Goal: Transaction & Acquisition: Register for event/course

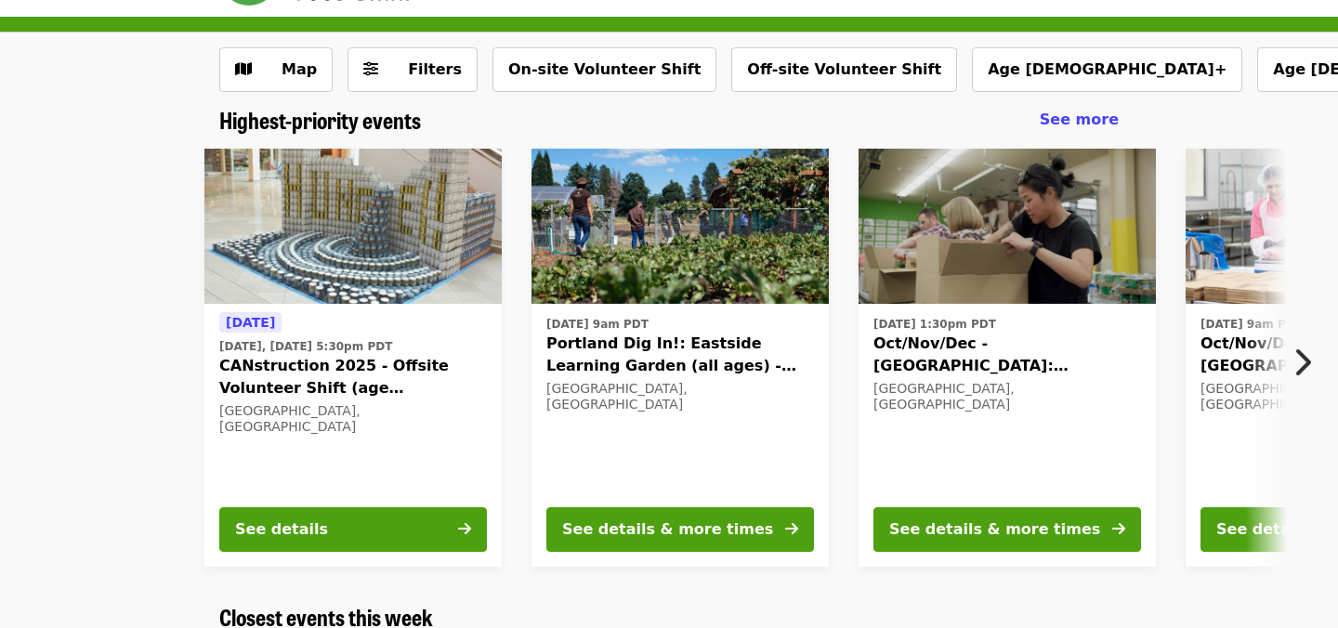
scroll to position [60, 0]
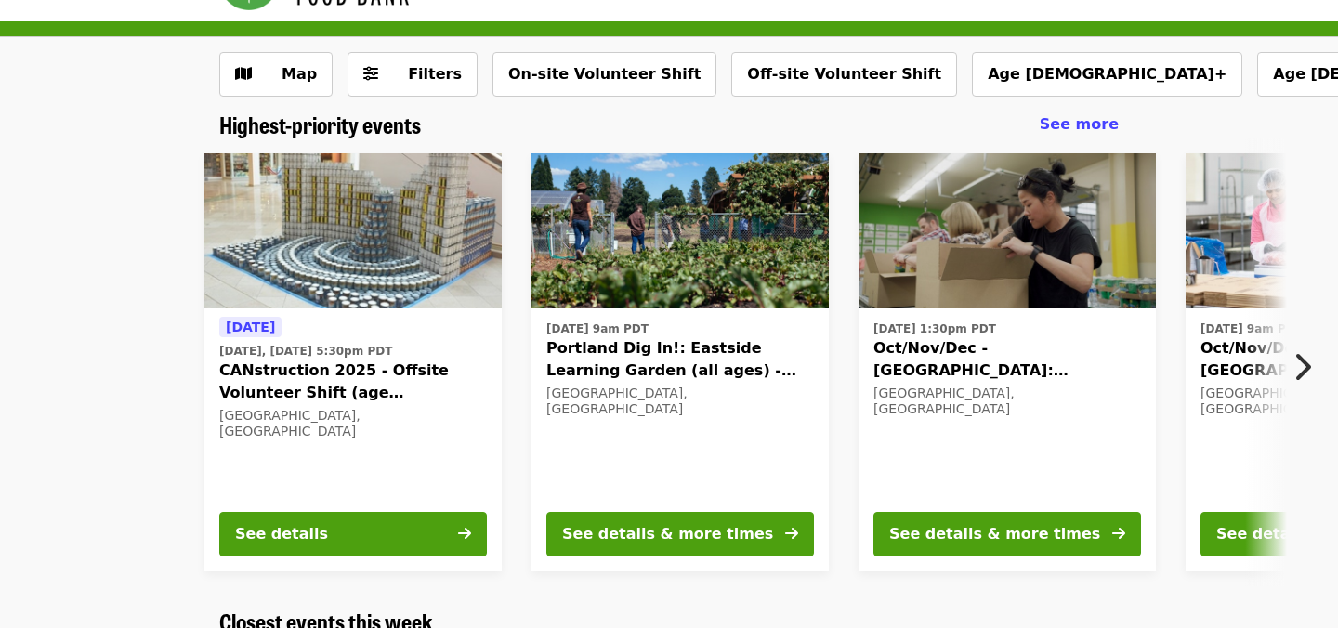
click at [1011, 454] on div "[DATE] 1:30pm PDT Oct/Nov/Dec - [GEOGRAPHIC_DATA]: Repack/Sort (age [DEMOGRAPHI…" at bounding box center [1007, 406] width 268 height 180
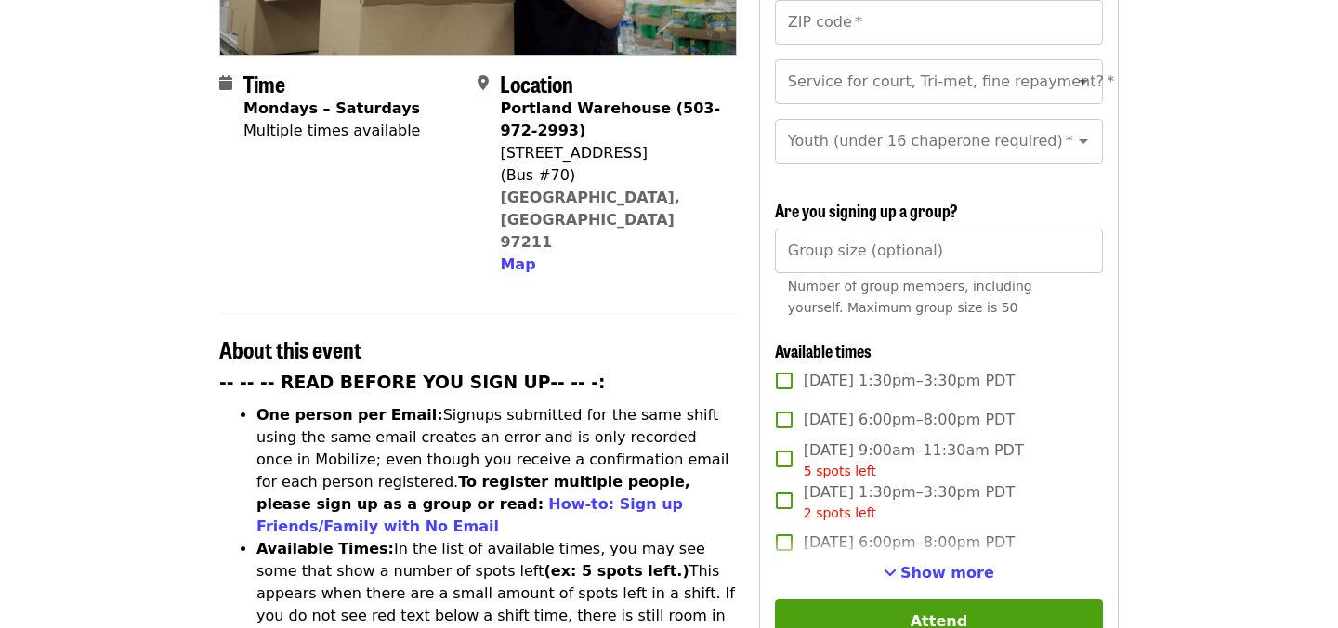
scroll to position [425, 0]
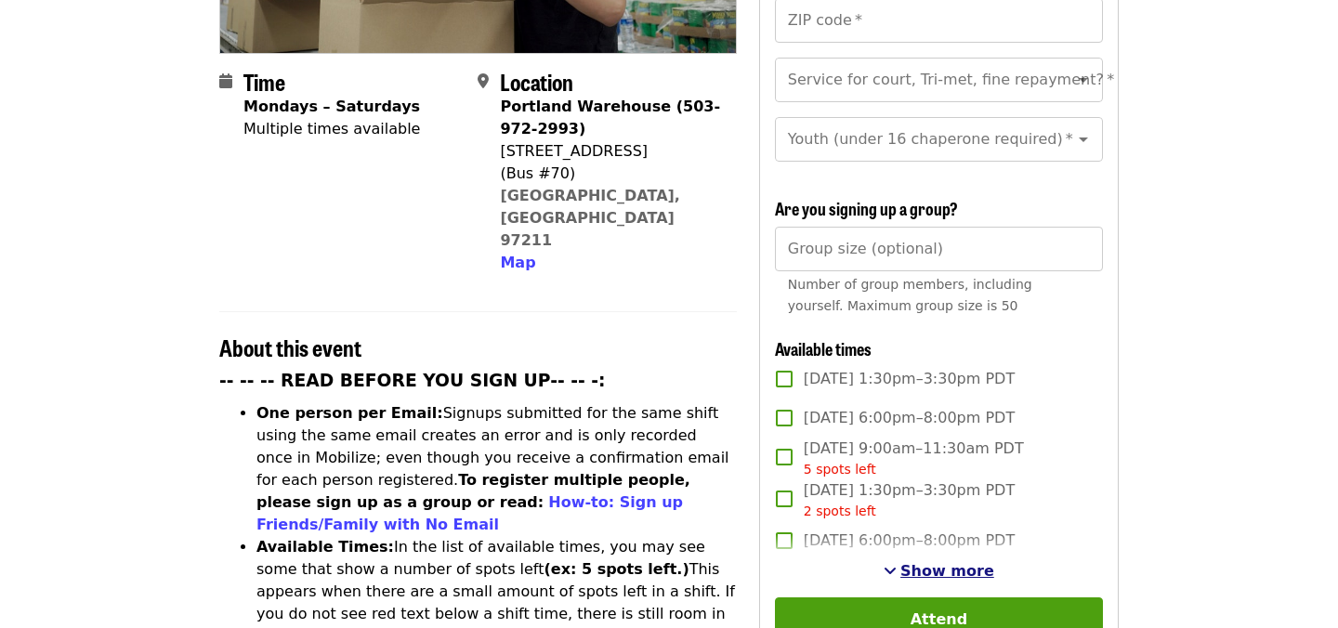
click at [941, 562] on span "Show more" at bounding box center [947, 571] width 94 height 18
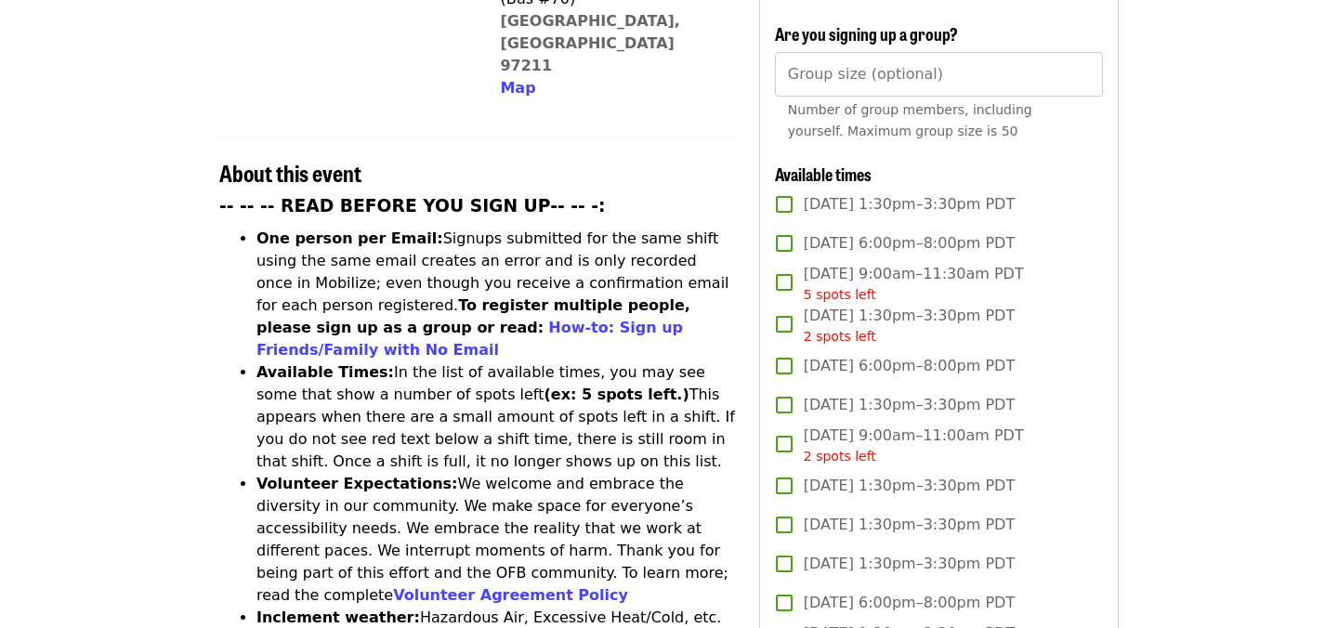
scroll to position [0, 0]
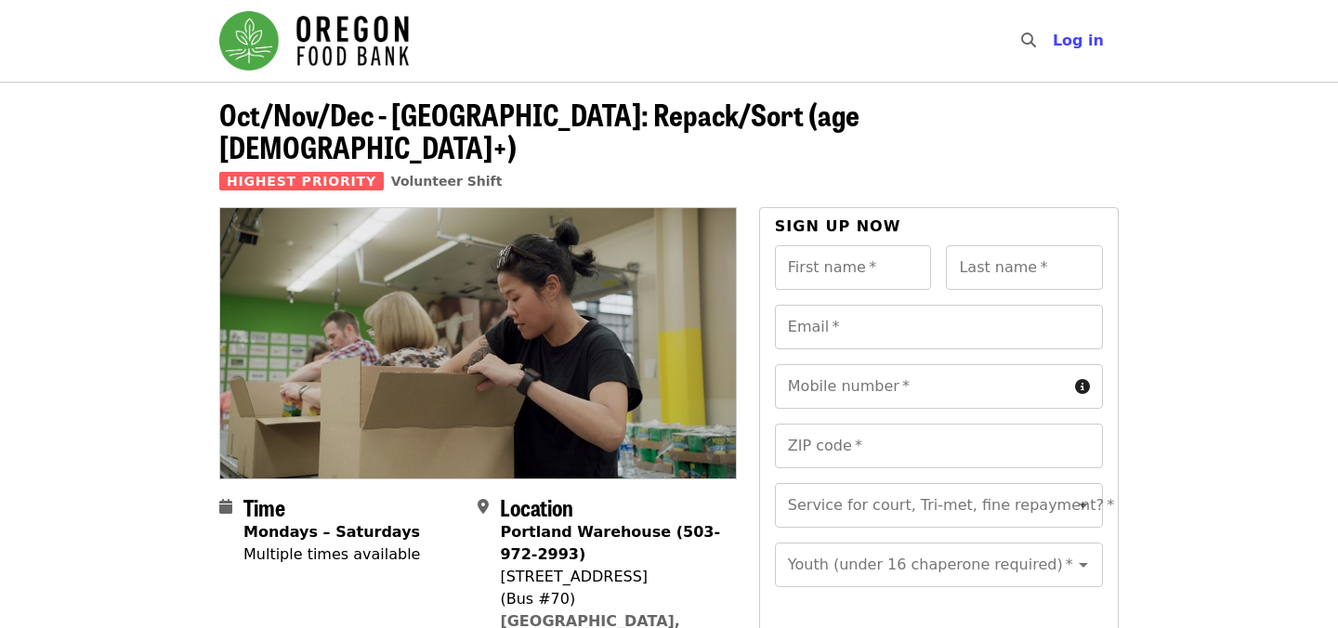
click at [217, 34] on nav "Skip to content ​ Log in" at bounding box center [668, 41] width 929 height 82
click at [236, 37] on img "Main navigation" at bounding box center [313, 40] width 189 height 59
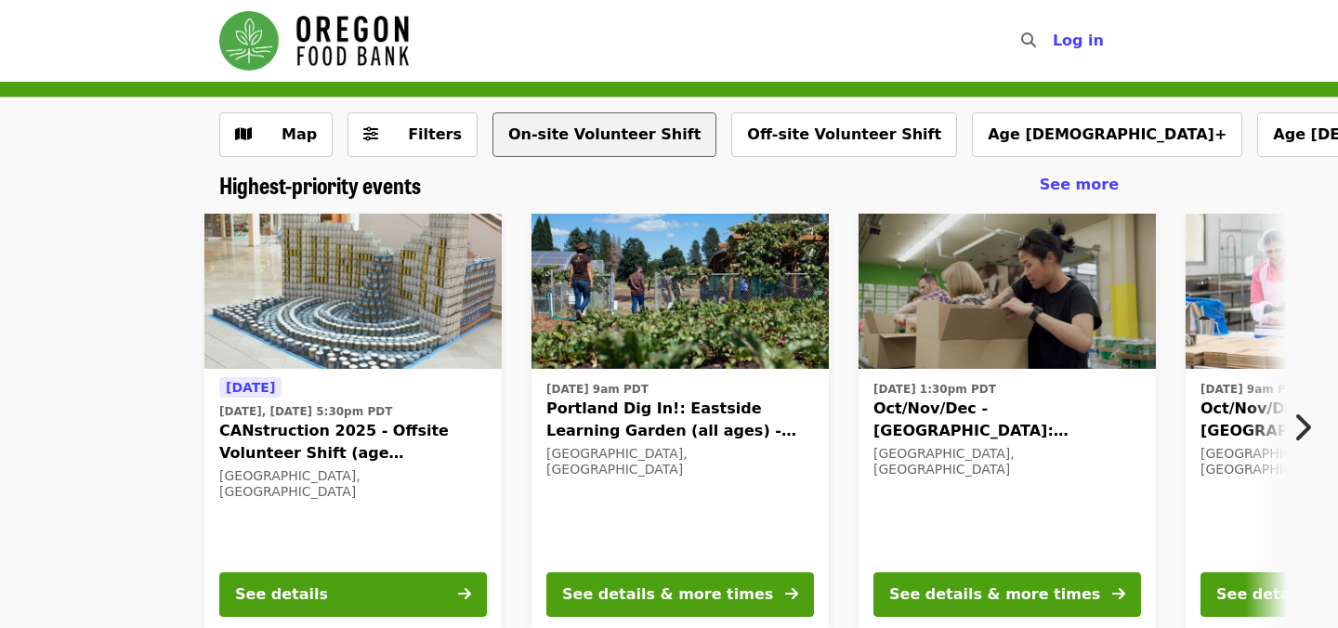
click at [623, 134] on button "On-site Volunteer Shift" at bounding box center [604, 134] width 224 height 45
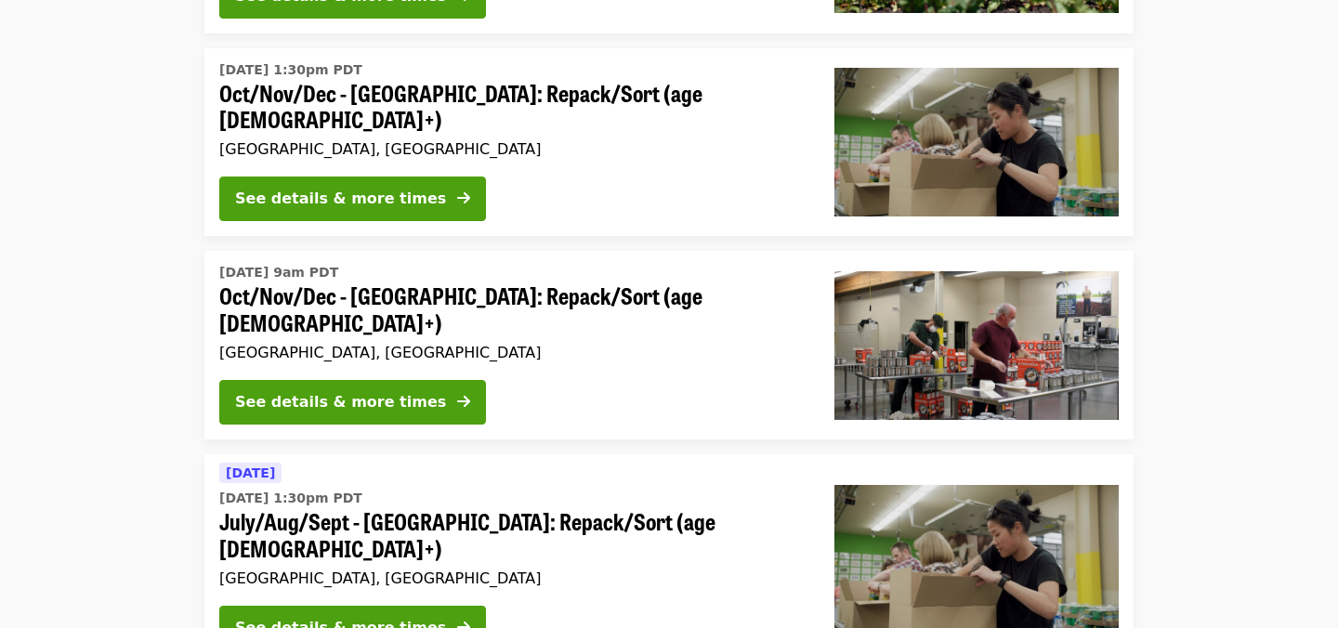
scroll to position [536, 0]
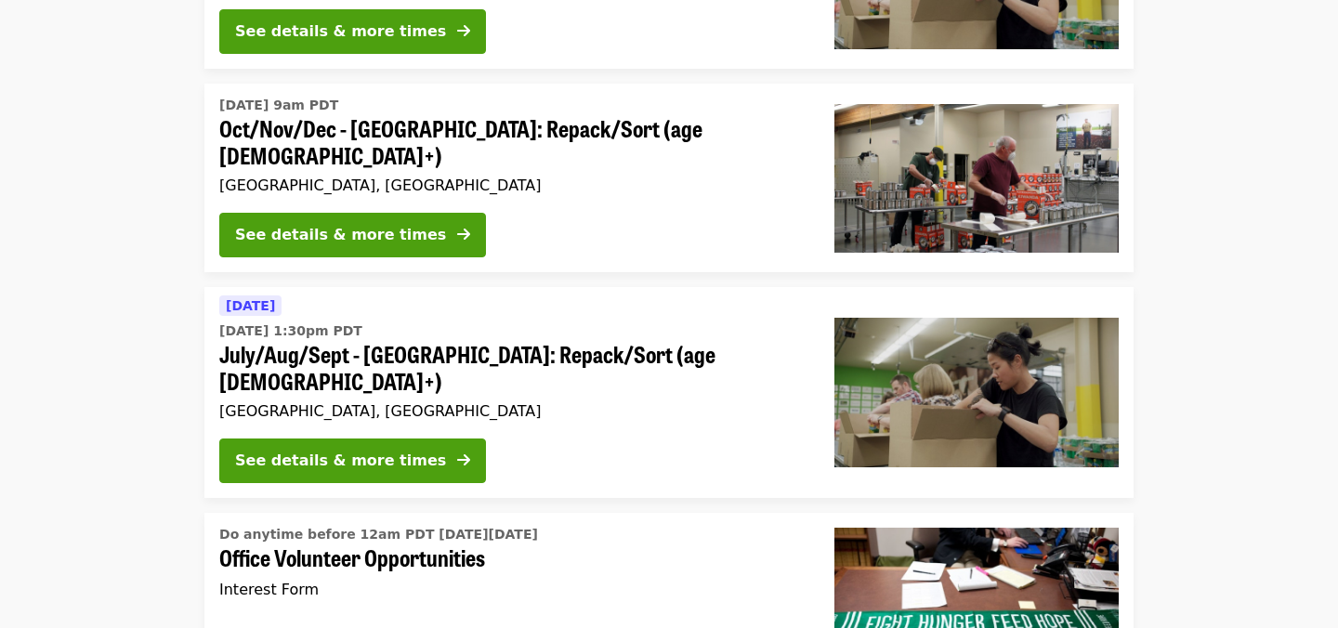
click at [586, 344] on span "July/Aug/Sept - [GEOGRAPHIC_DATA]: Repack/Sort (age [DEMOGRAPHIC_DATA]+)" at bounding box center [511, 368] width 585 height 54
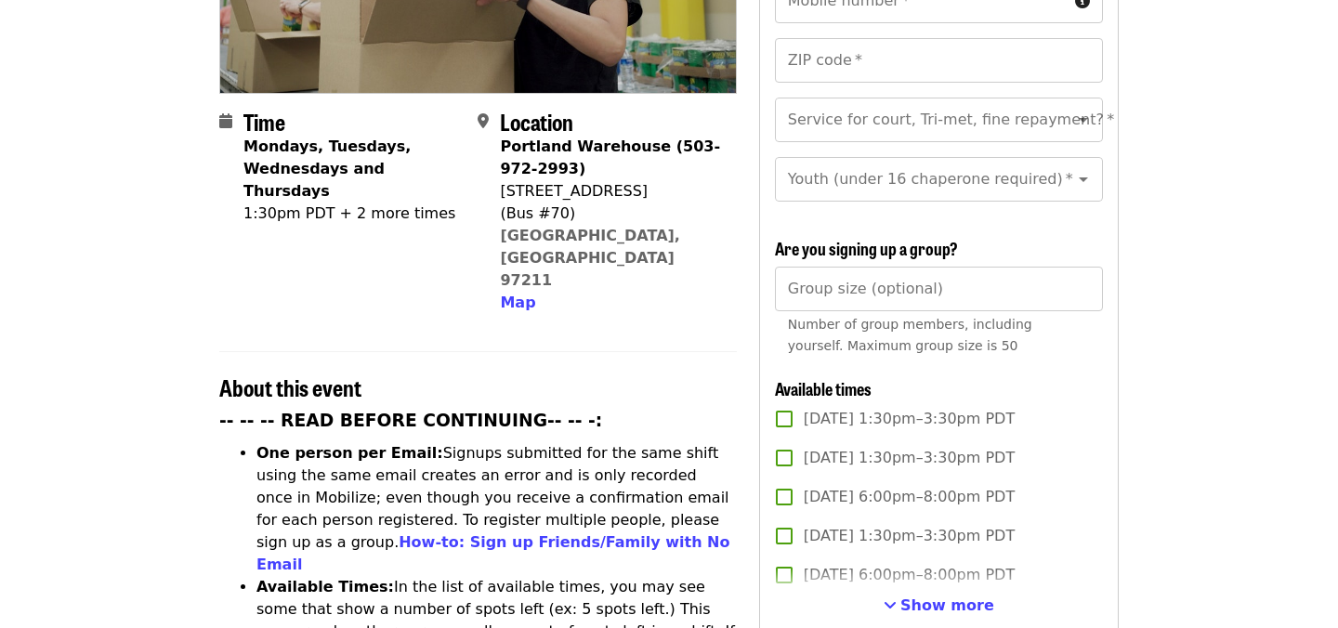
scroll to position [544, 0]
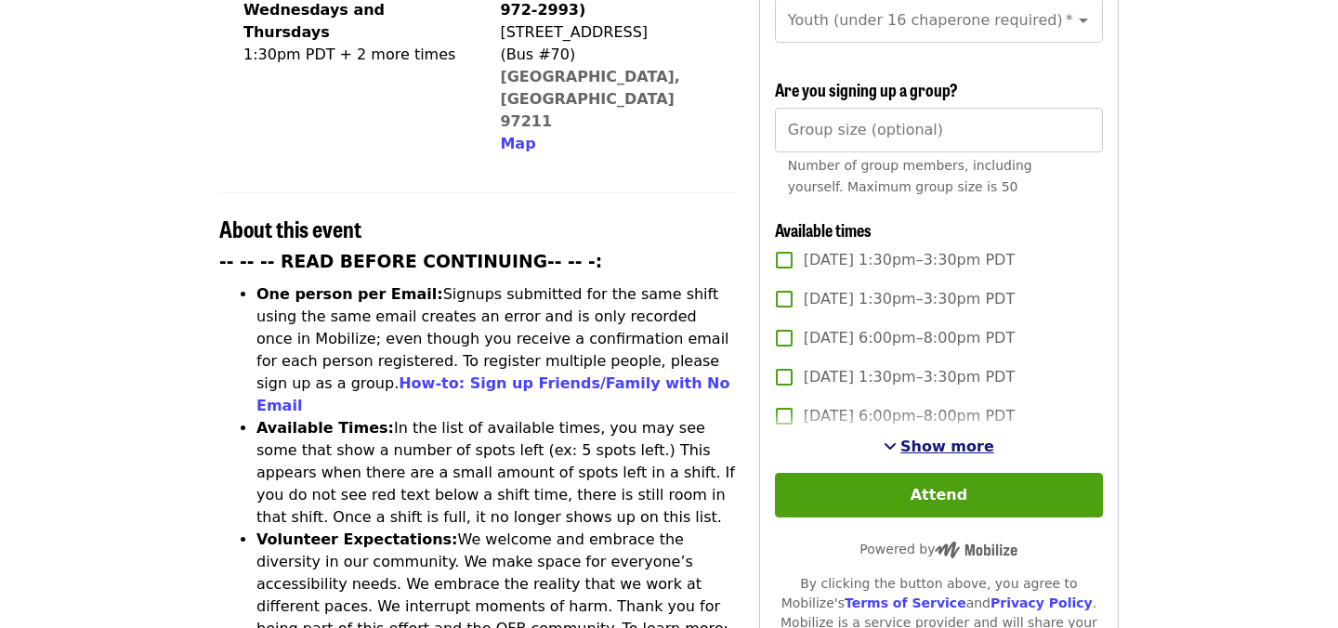
click at [955, 437] on span "Show more" at bounding box center [947, 446] width 94 height 18
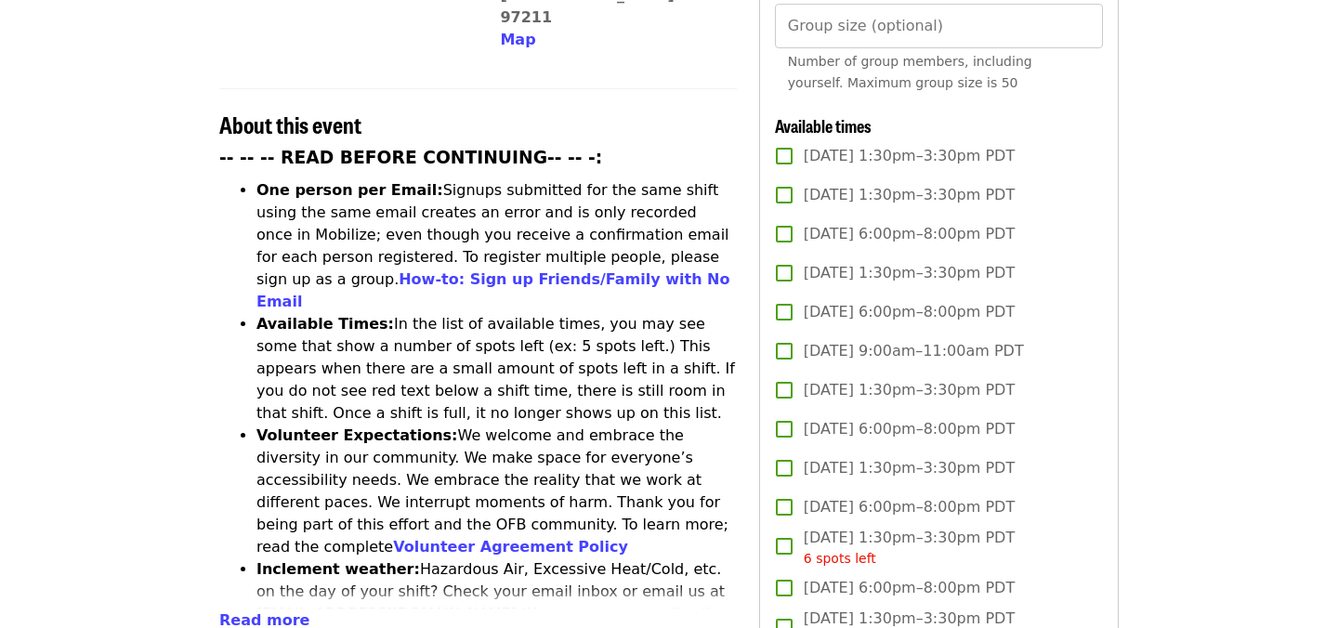
scroll to position [644, 0]
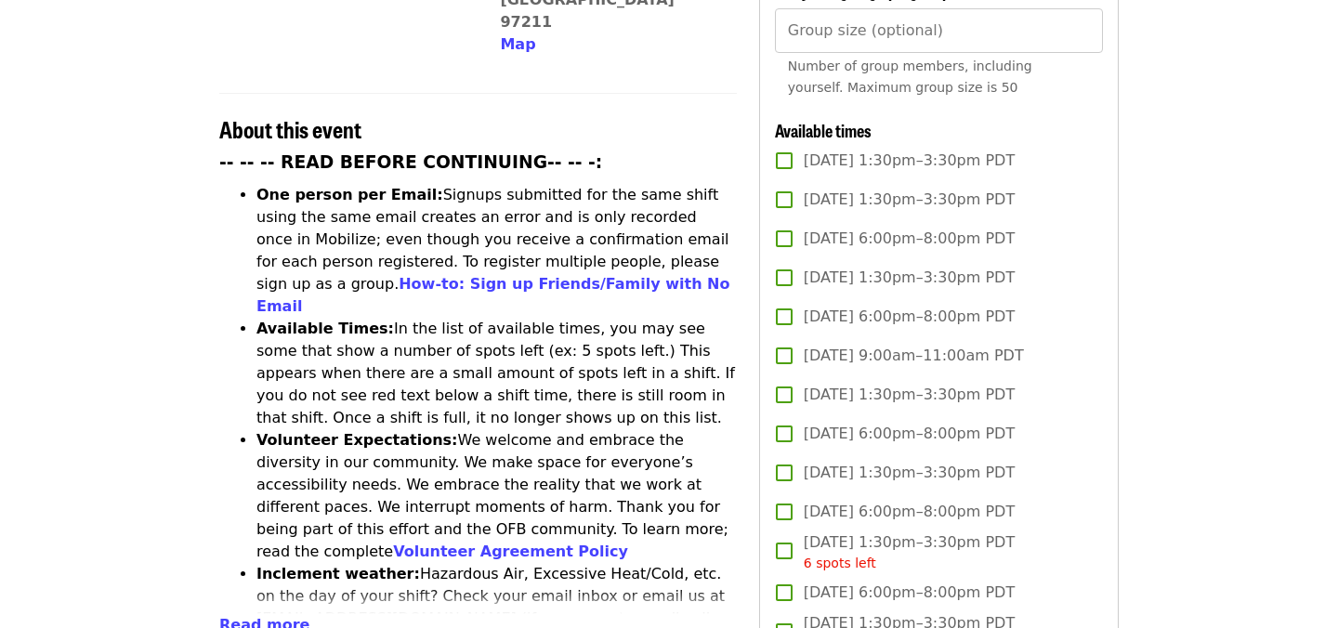
click at [919, 501] on span "[DATE] 6:00pm–8:00pm PDT" at bounding box center [908, 512] width 211 height 22
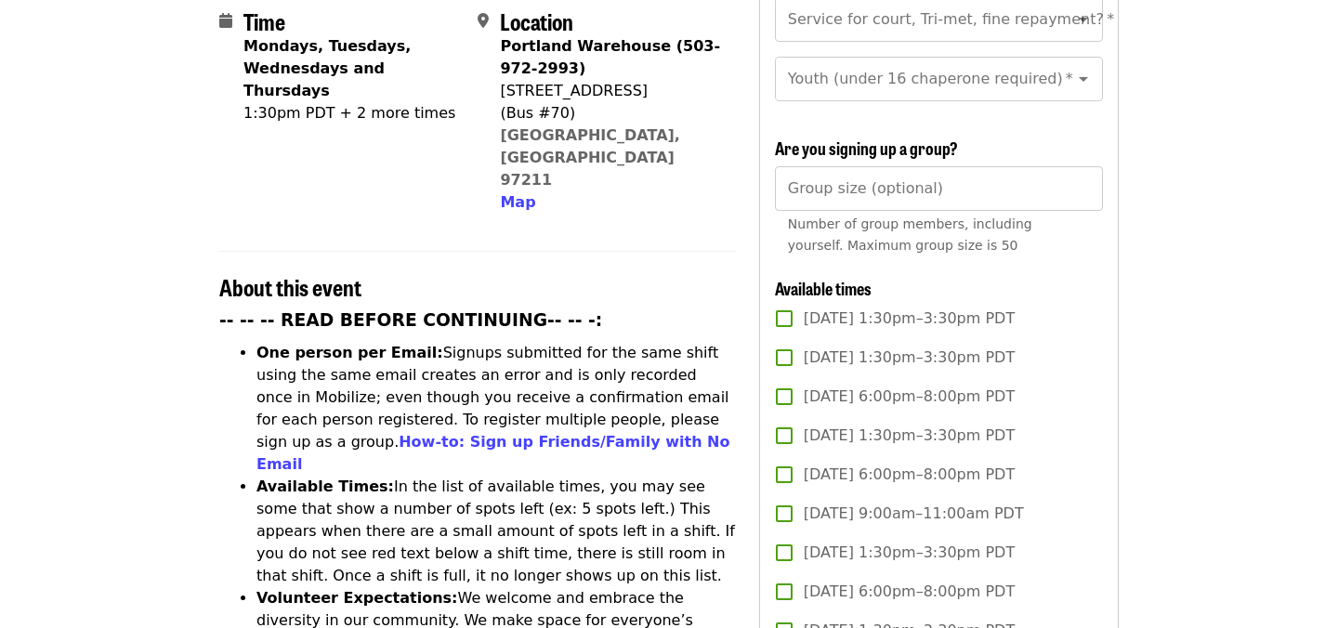
scroll to position [0, 0]
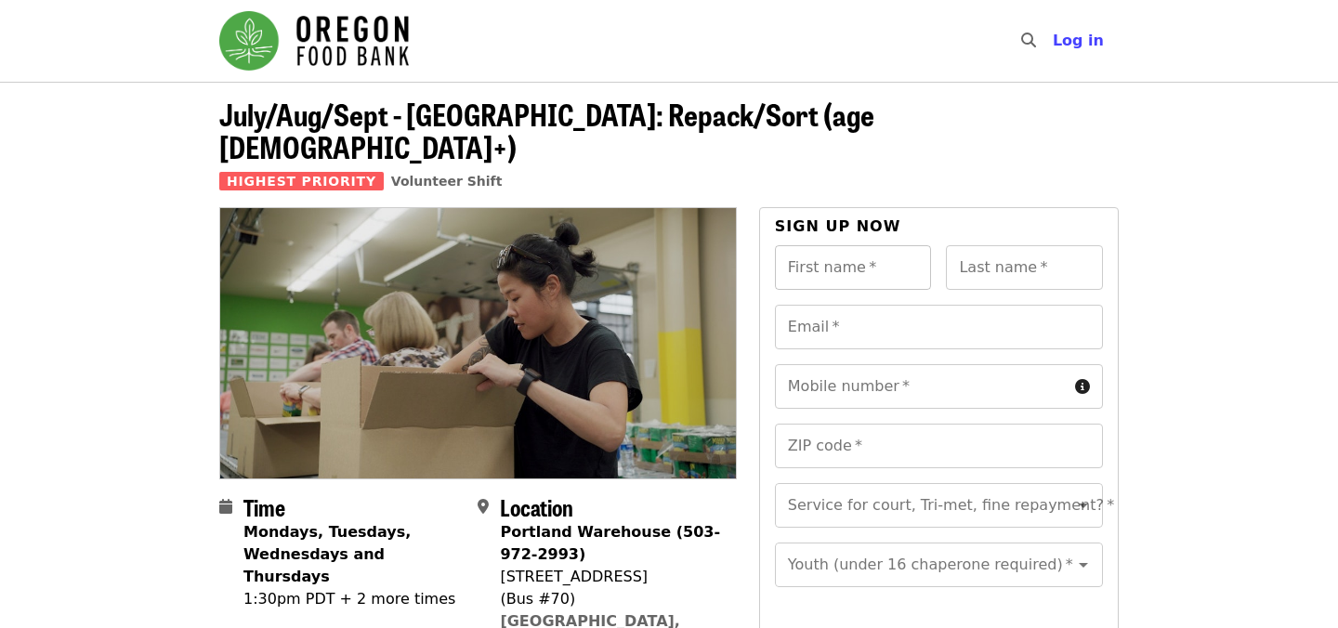
click at [831, 245] on input "First name   *" at bounding box center [853, 267] width 157 height 45
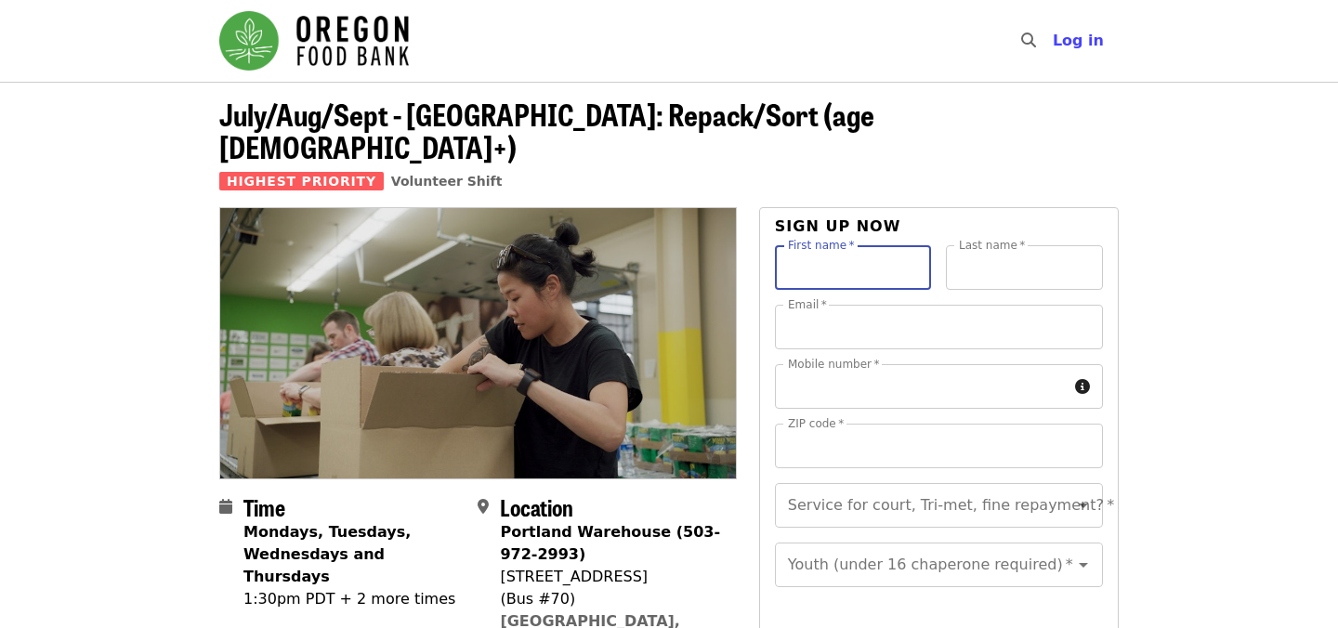
type input "*******"
type input "****"
type input "**********"
type input "*****"
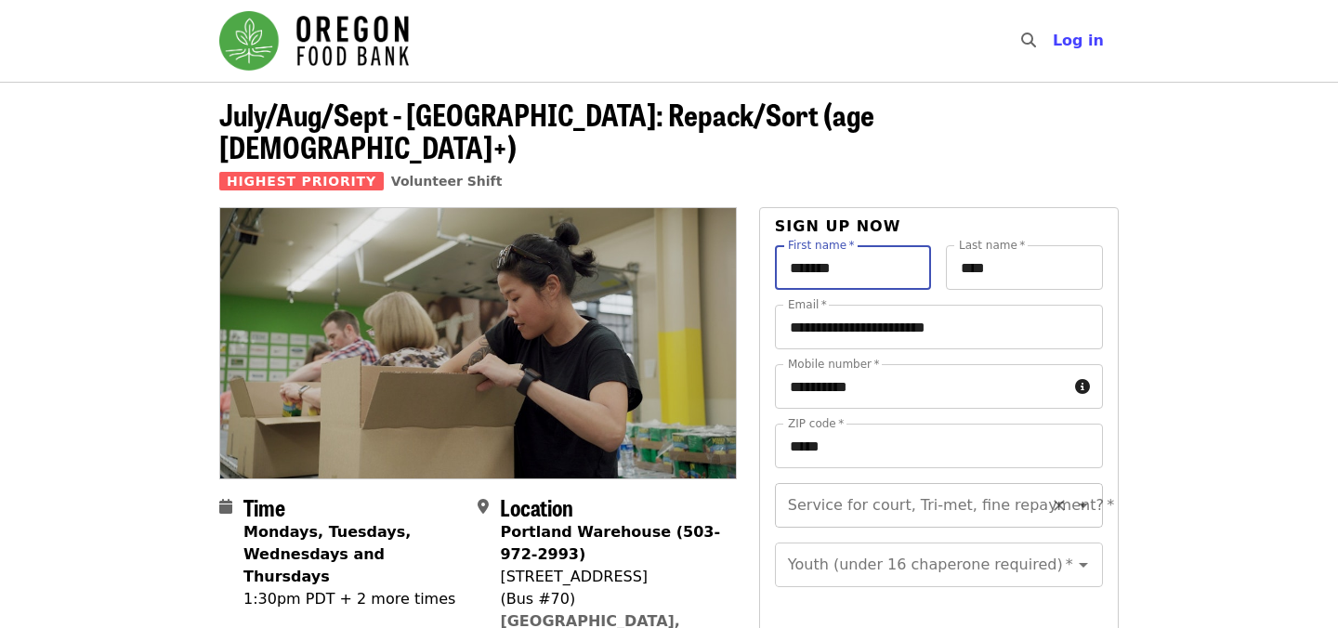
click at [898, 488] on input "Service for court, Tri-met, fine repayment?   *" at bounding box center [916, 505] width 253 height 35
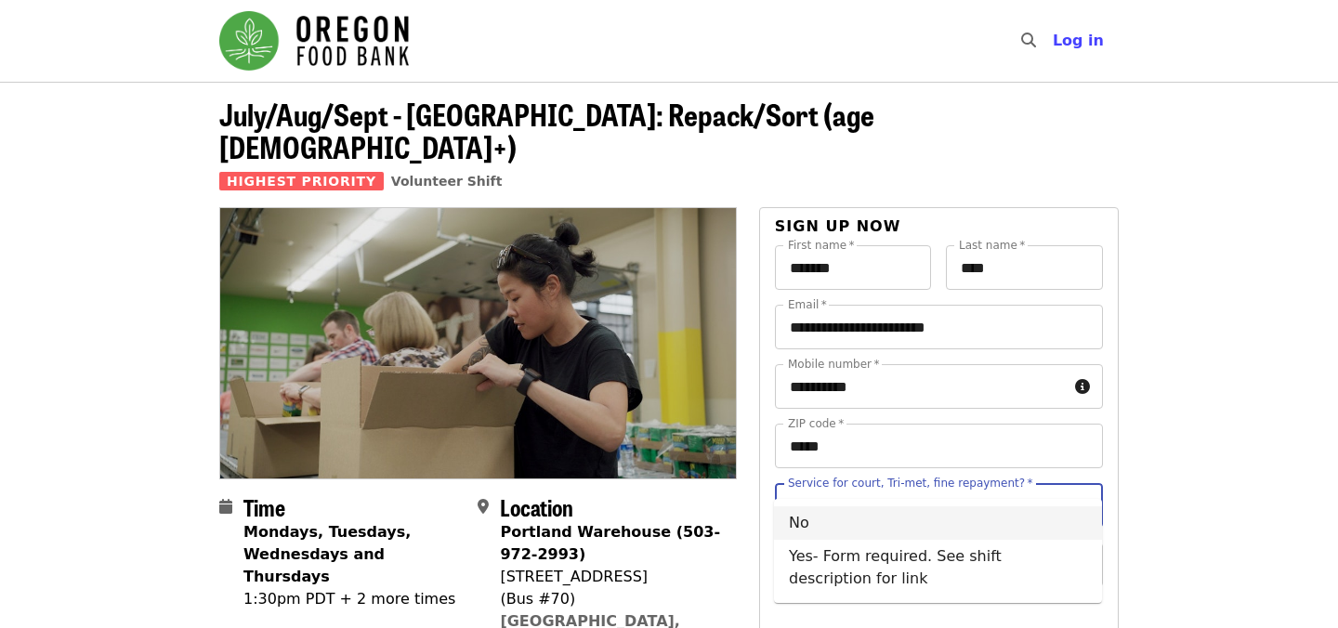
click at [882, 533] on li "No" at bounding box center [938, 522] width 328 height 33
type input "**"
click at [882, 542] on div "Youth (under 16 chaperone required)   * Youth (under 16 chaperone required) *" at bounding box center [939, 564] width 328 height 45
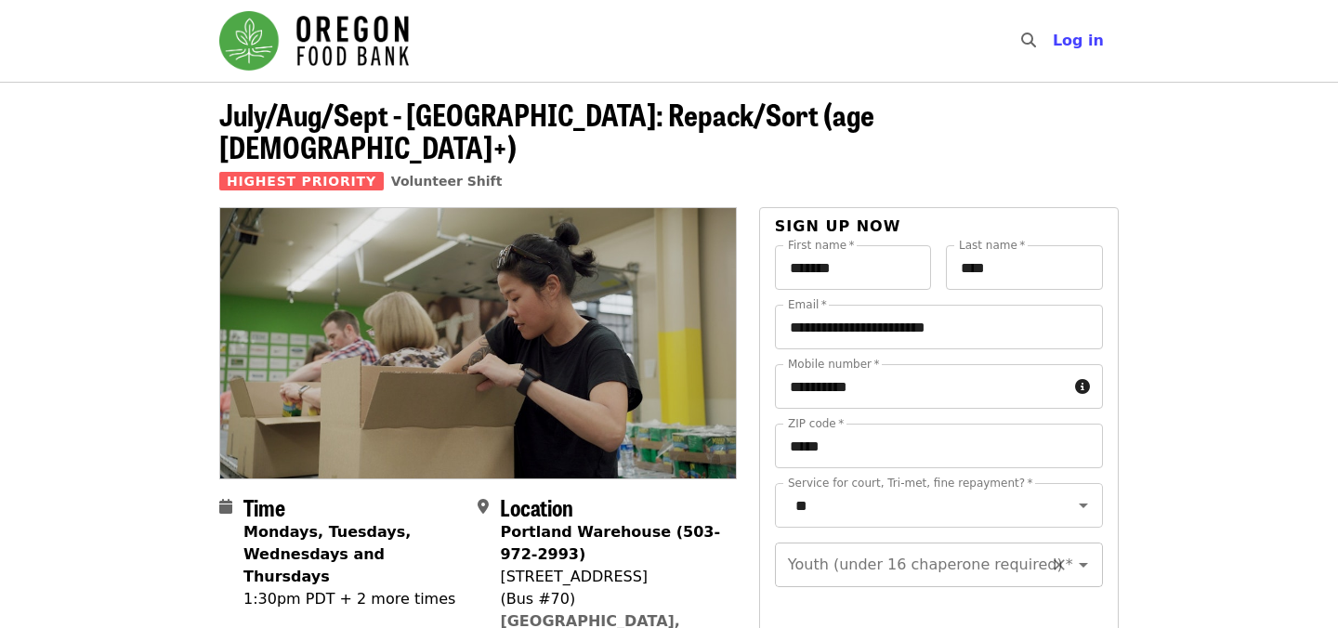
click at [1086, 554] on icon "Open" at bounding box center [1083, 565] width 22 height 22
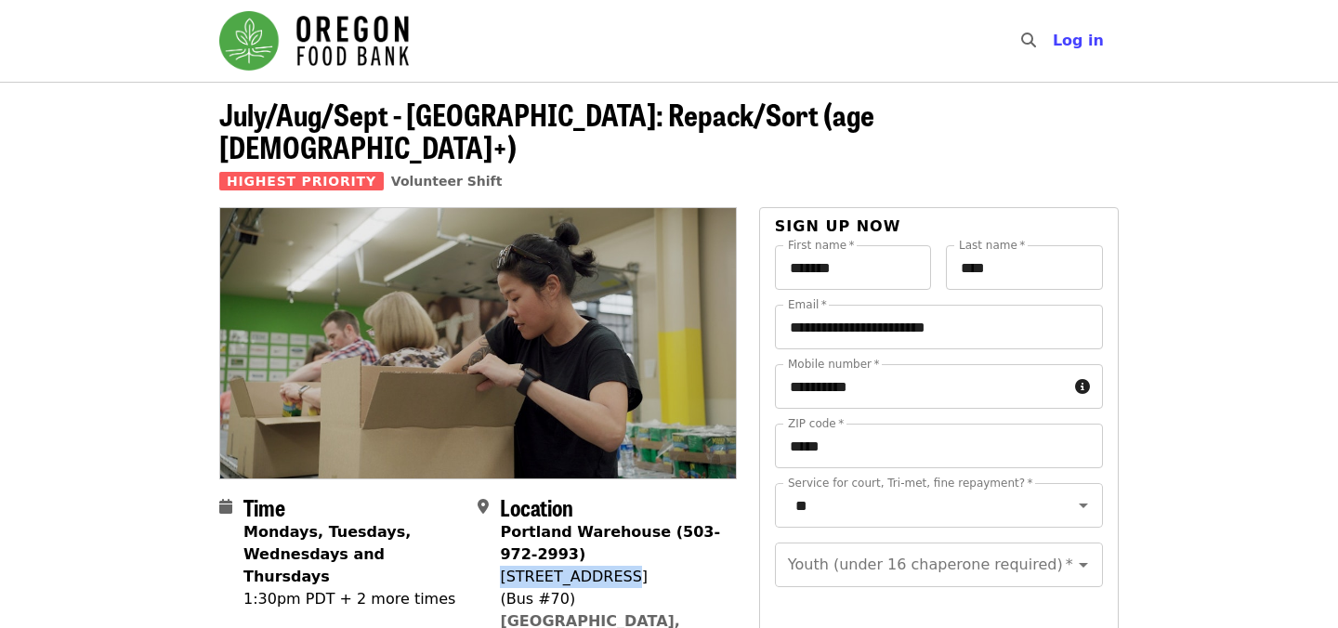
drag, startPoint x: 503, startPoint y: 539, endPoint x: 621, endPoint y: 539, distance: 118.9
click at [621, 566] on div "[STREET_ADDRESS]" at bounding box center [610, 577] width 221 height 22
copy div "[STREET_ADDRESS]"
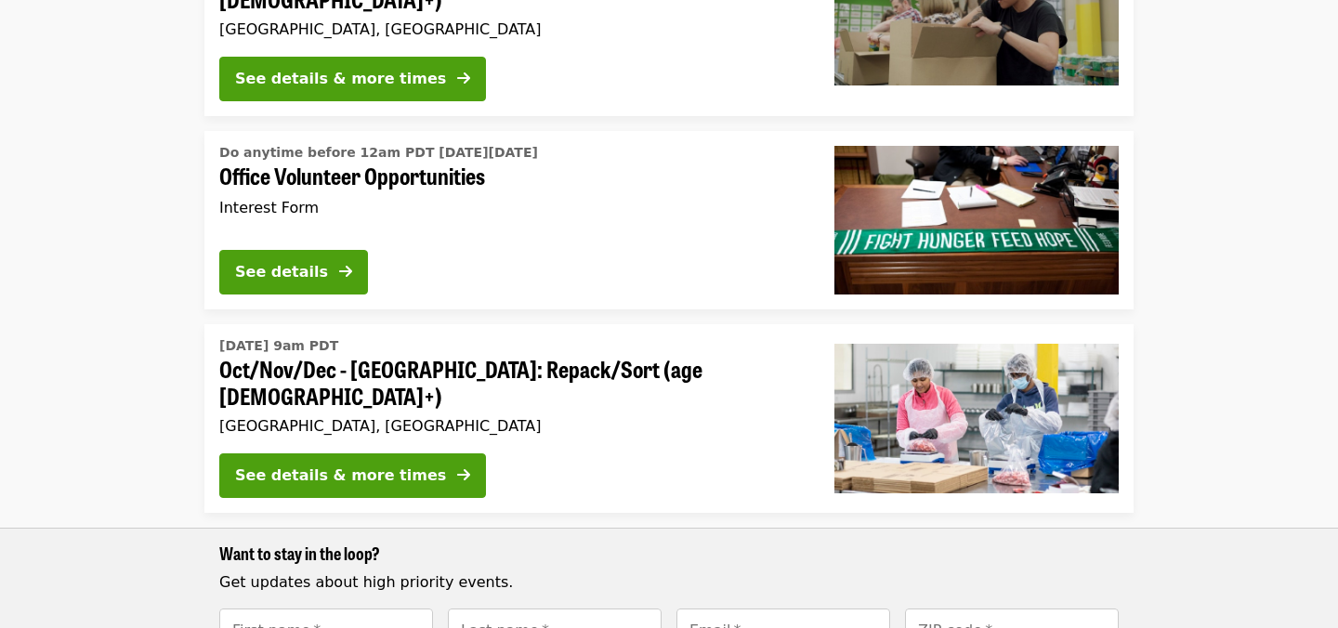
scroll to position [1429, 0]
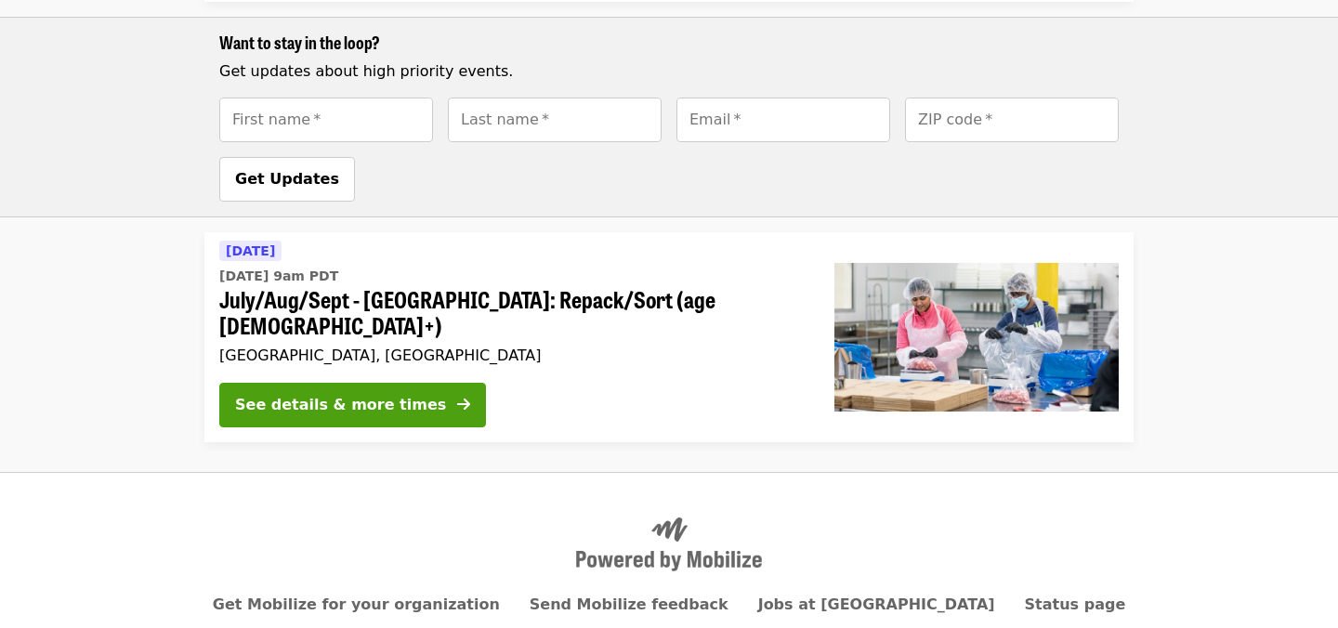
click at [598, 383] on div "See details & more times" at bounding box center [511, 409] width 585 height 52
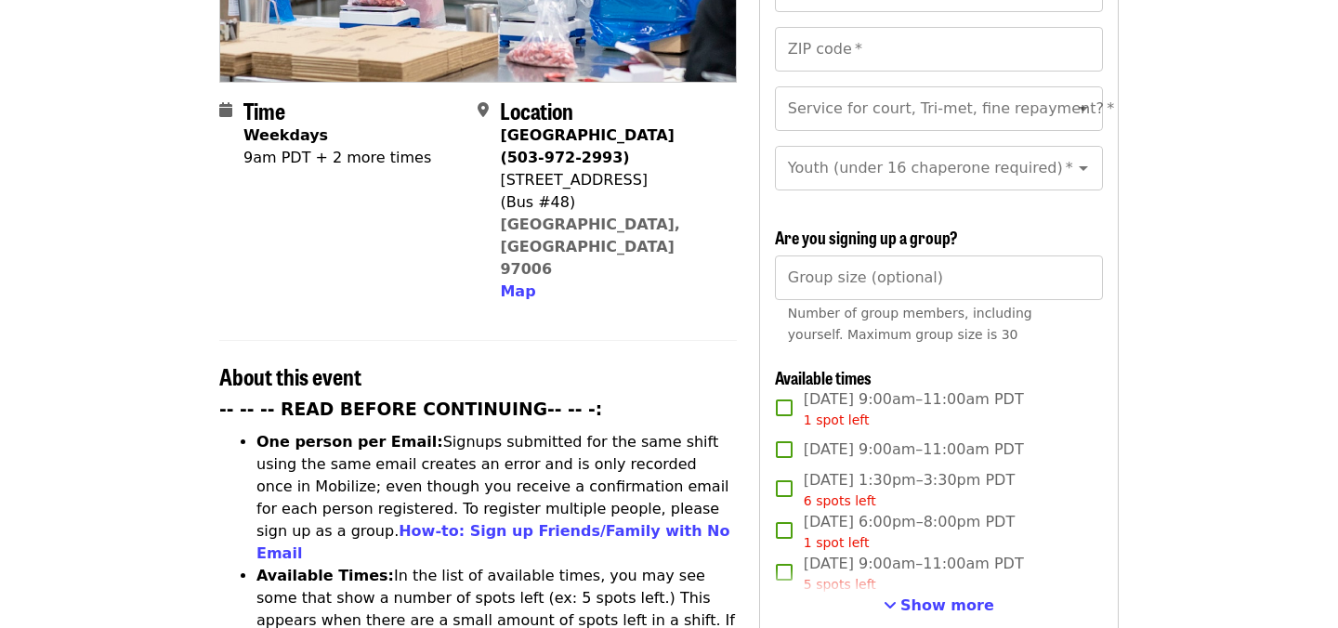
scroll to position [398, 0]
click at [940, 595] on span "Show more" at bounding box center [947, 604] width 94 height 18
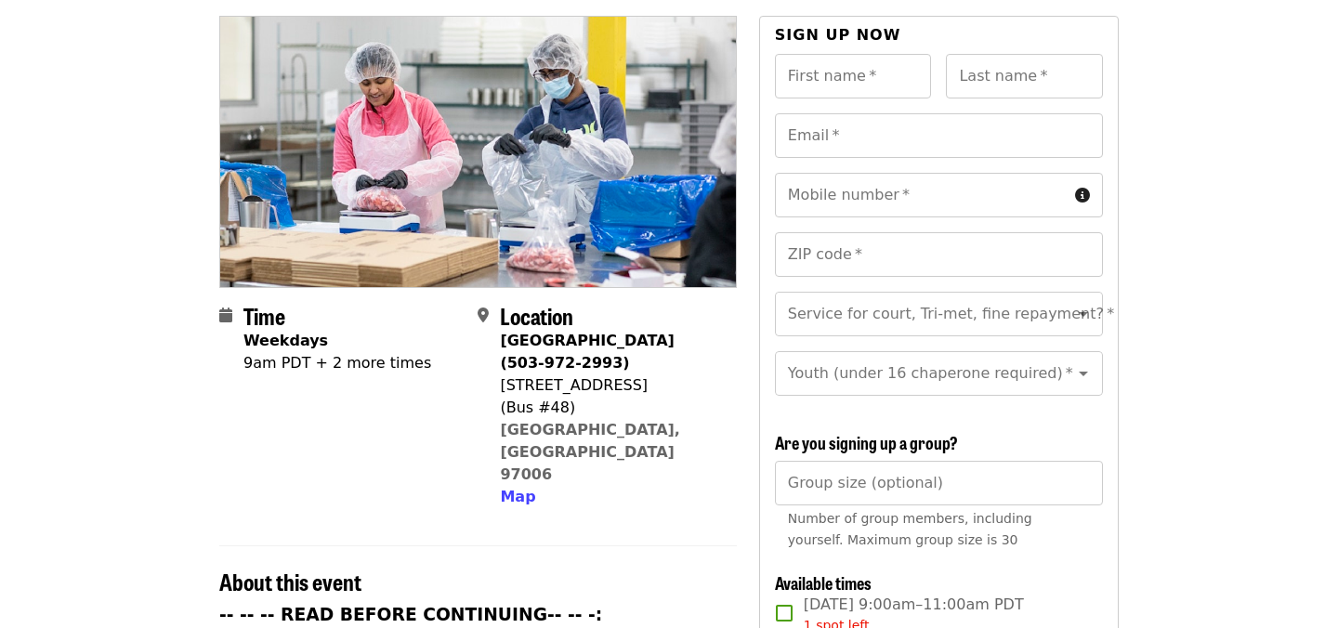
scroll to position [0, 0]
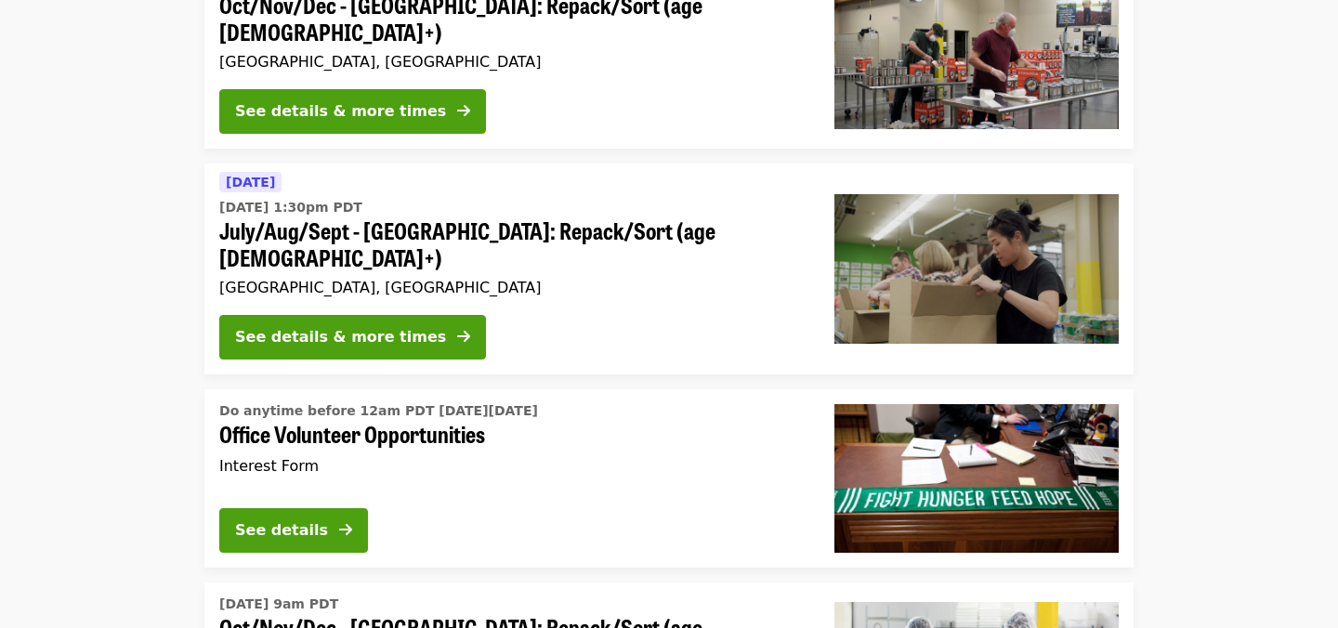
scroll to position [813, 0]
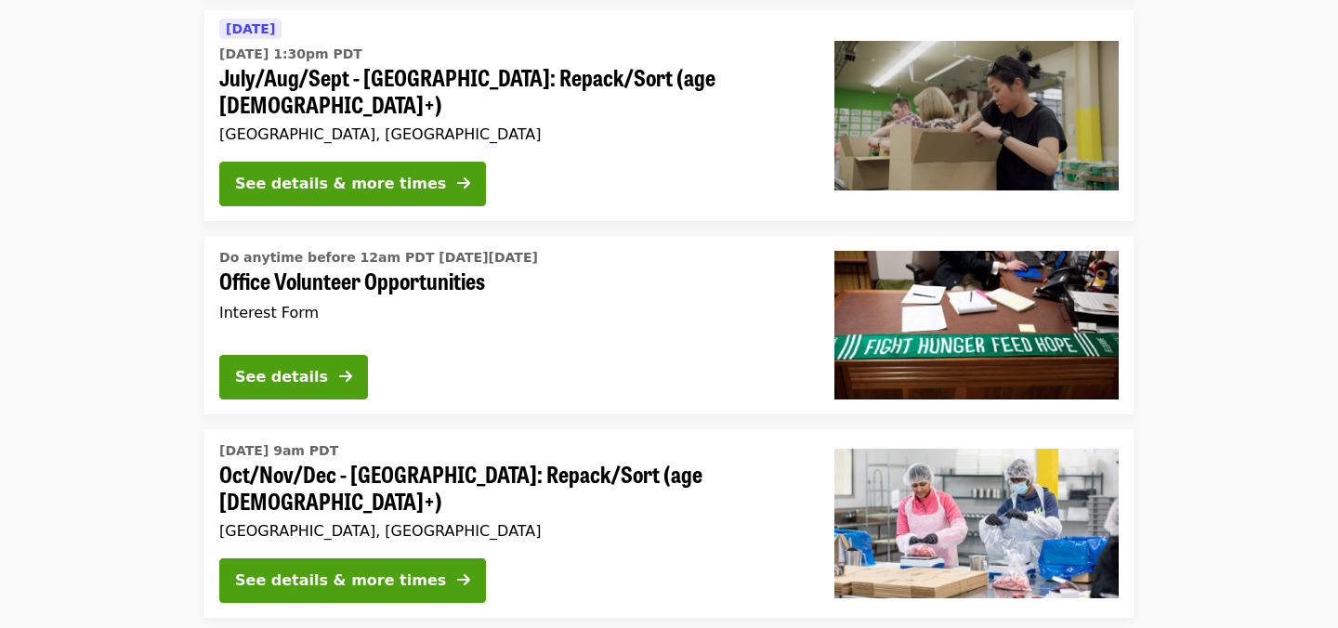
click at [505, 461] on span "Oct/Nov/Dec - [GEOGRAPHIC_DATA]: Repack/Sort (age [DEMOGRAPHIC_DATA]+)" at bounding box center [511, 488] width 585 height 54
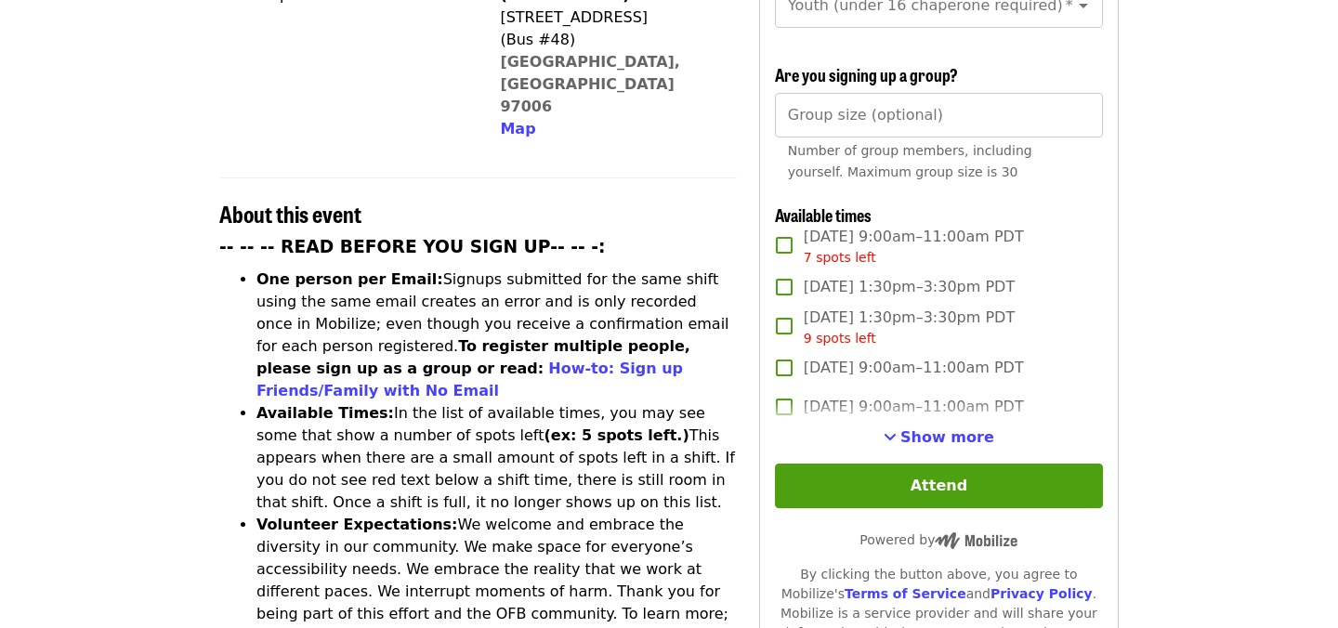
scroll to position [564, 0]
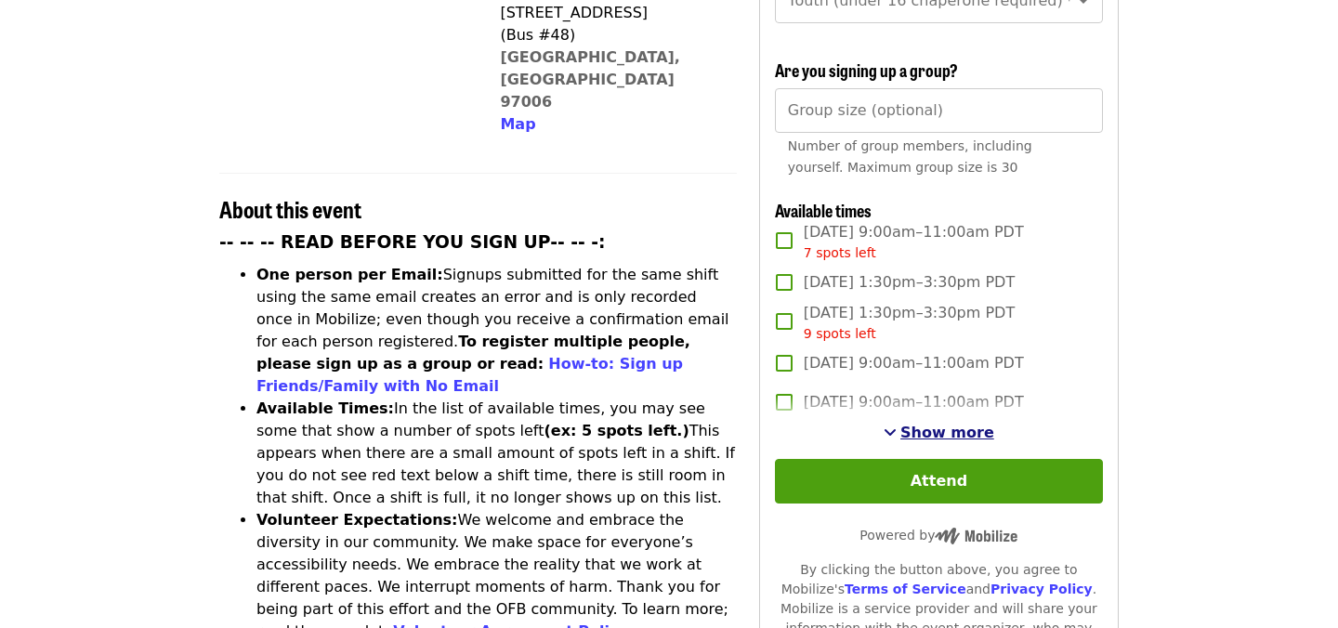
click at [950, 424] on span "Show more" at bounding box center [947, 433] width 94 height 18
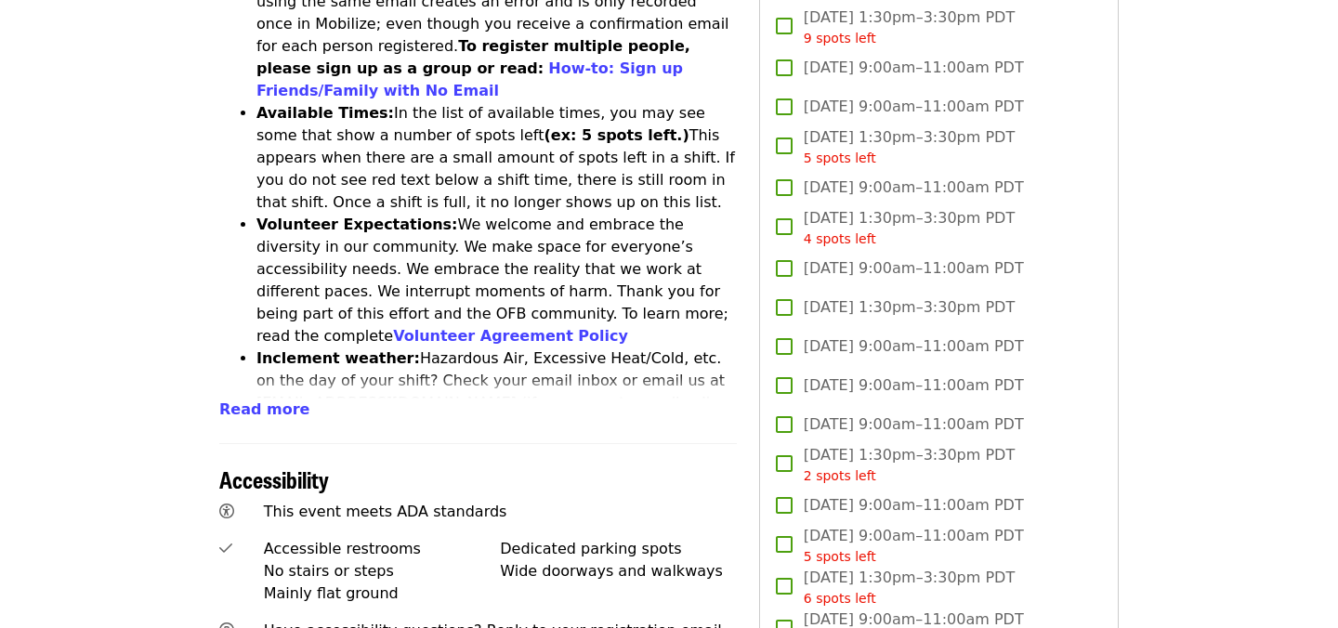
scroll to position [0, 0]
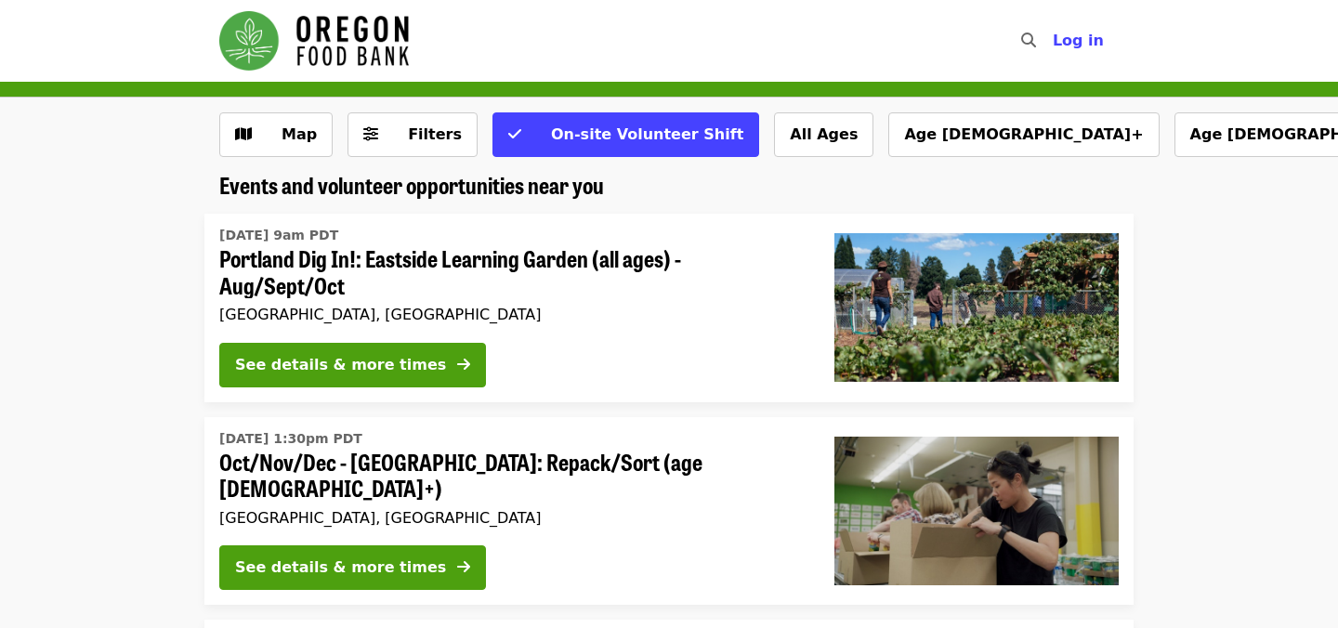
scroll to position [33, 0]
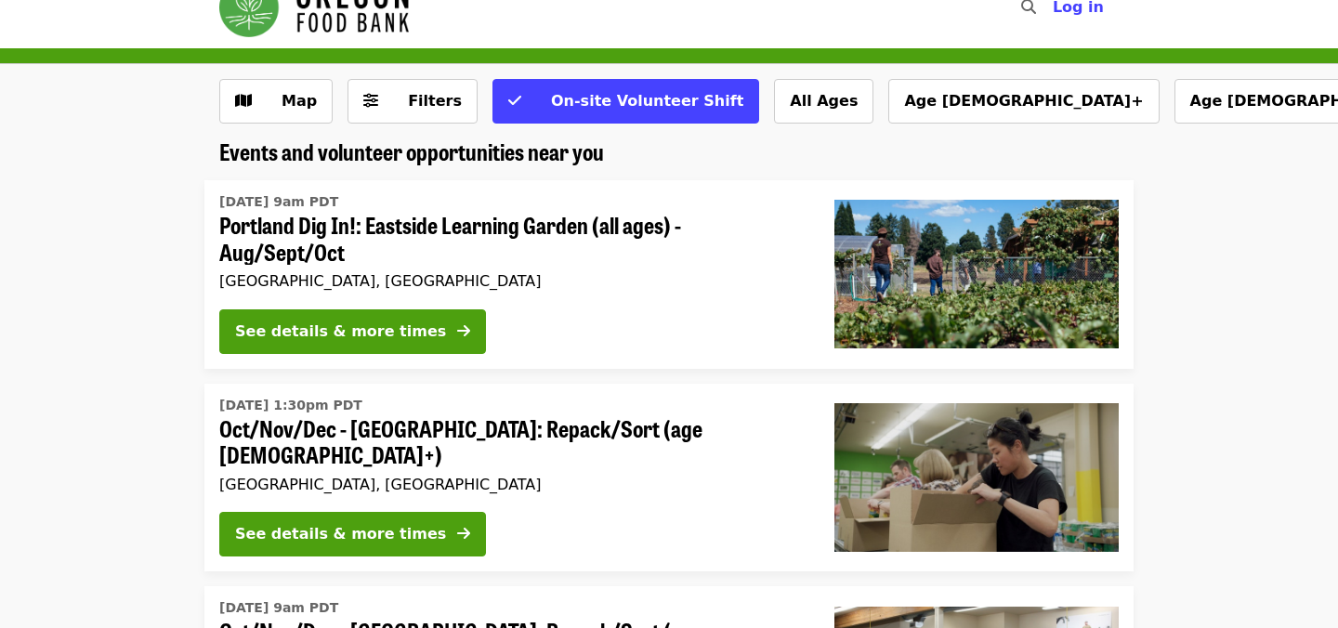
click at [686, 512] on div "See details & more times" at bounding box center [511, 538] width 585 height 52
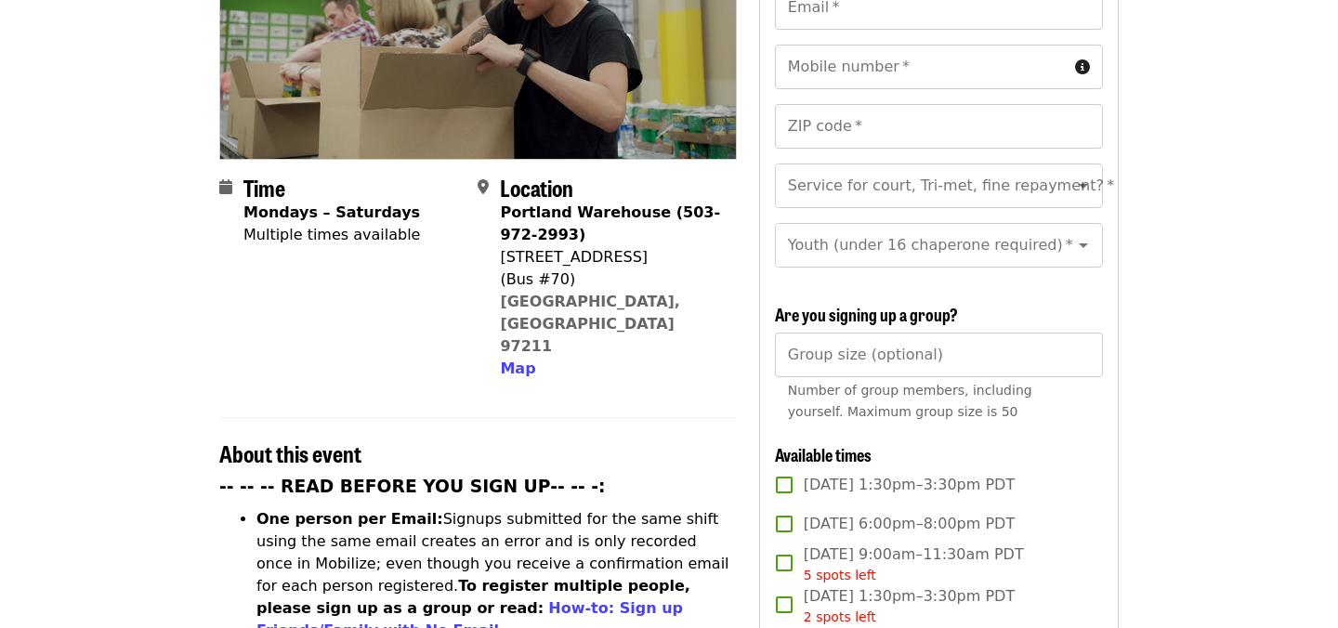
scroll to position [522, 0]
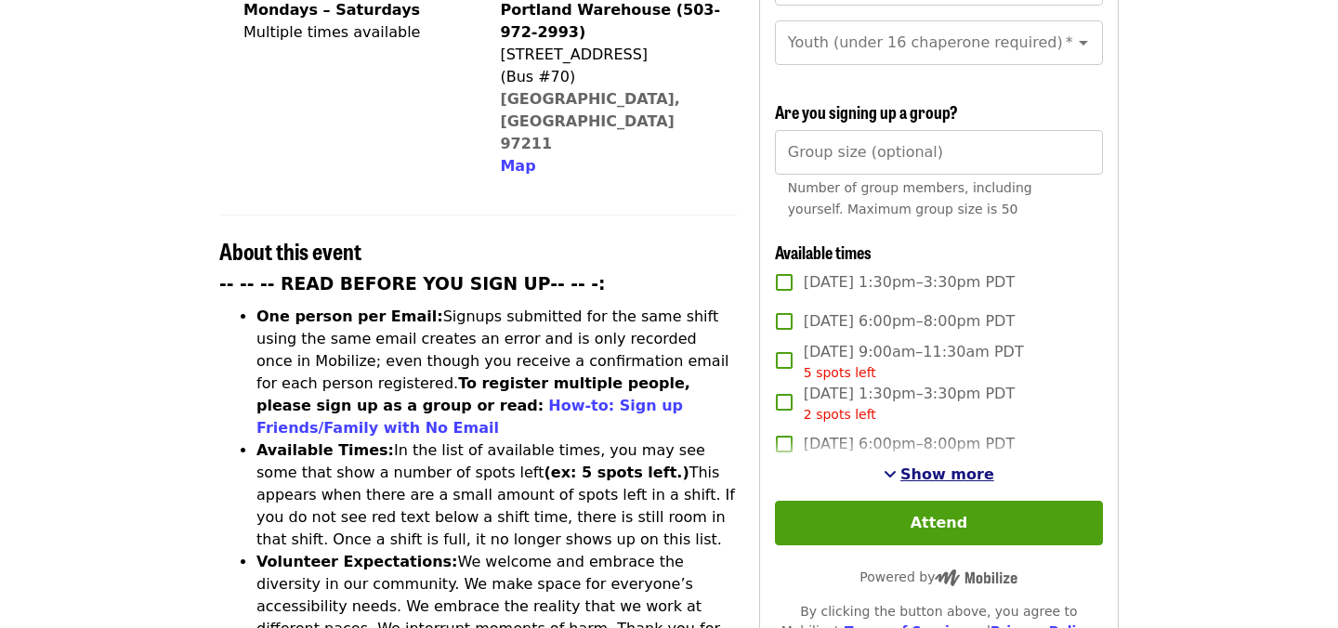
click at [920, 465] on span "Show more" at bounding box center [947, 474] width 94 height 18
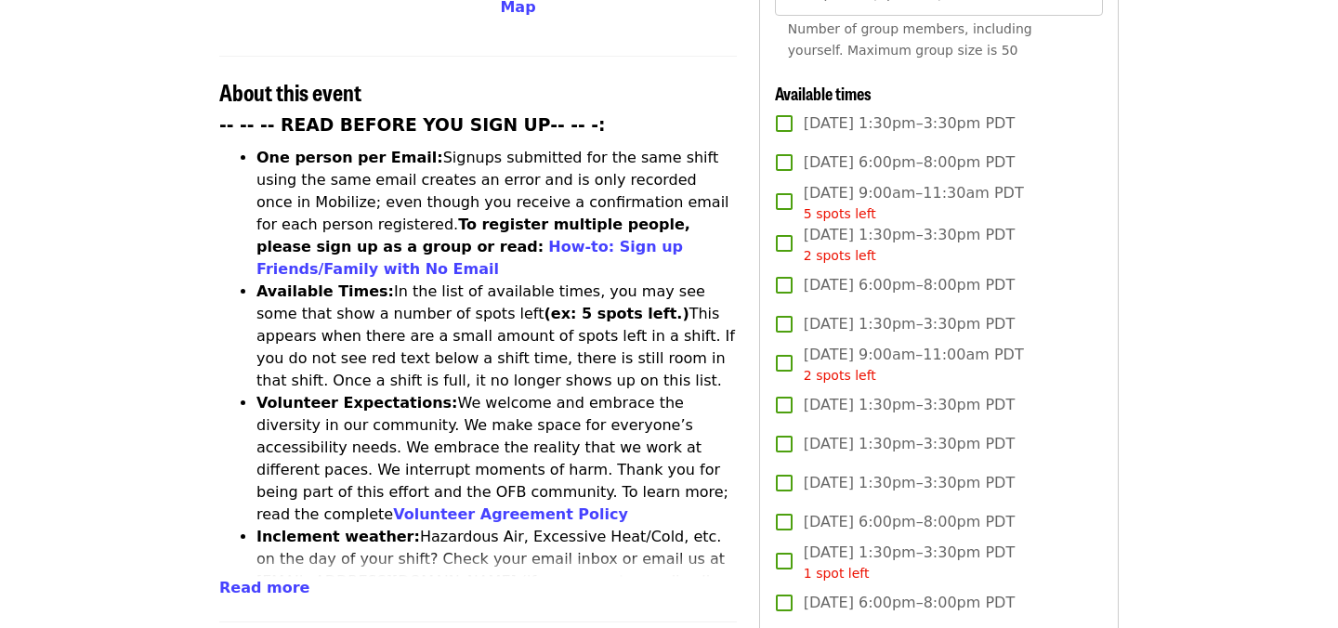
scroll to position [675, 0]
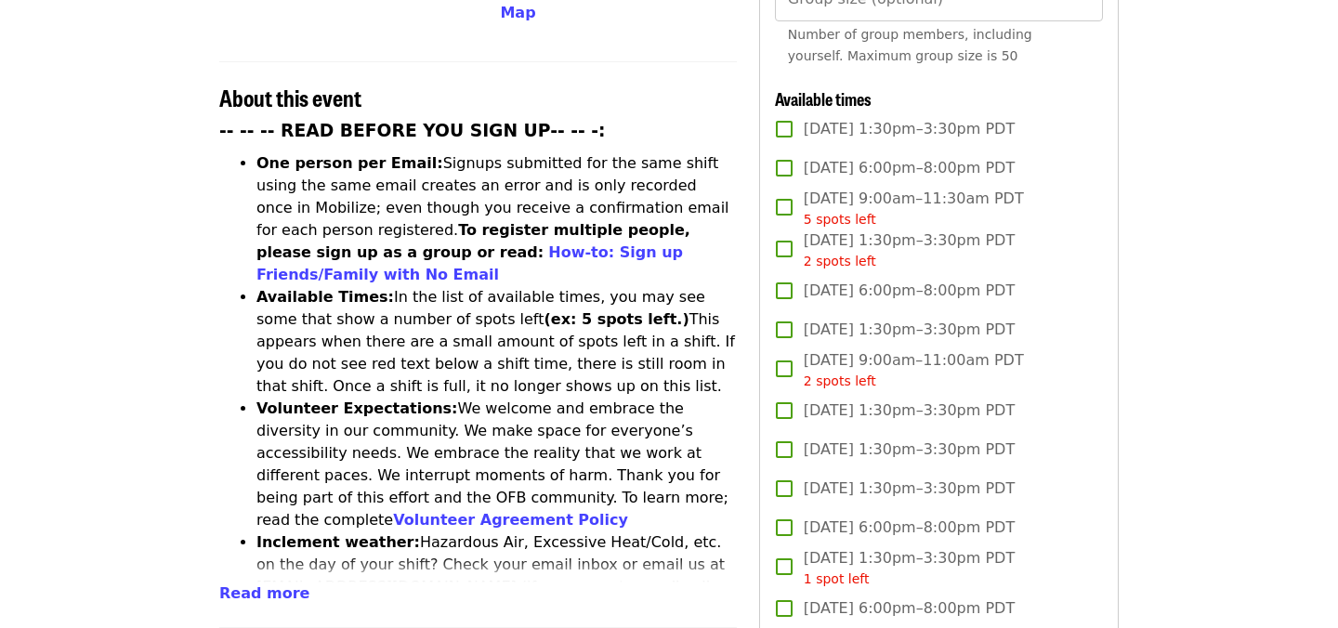
click at [955, 349] on span "[DATE] 9:00am–11:00am PDT 2 spots left" at bounding box center [913, 370] width 220 height 42
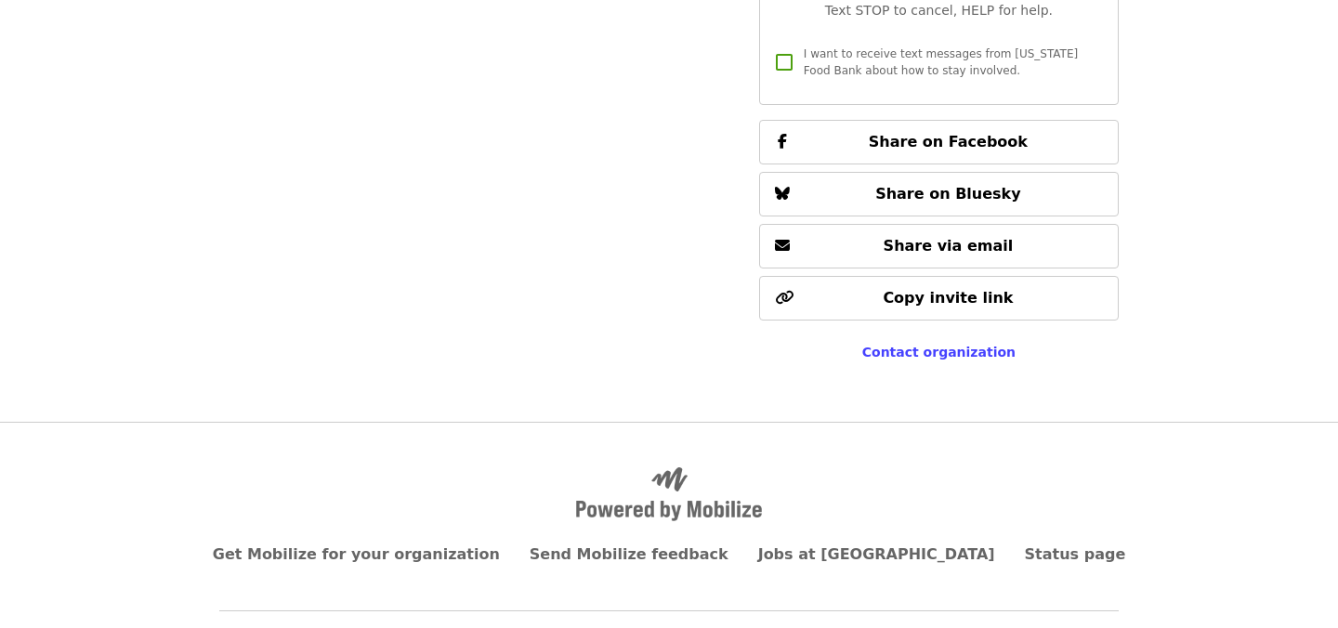
scroll to position [4895, 0]
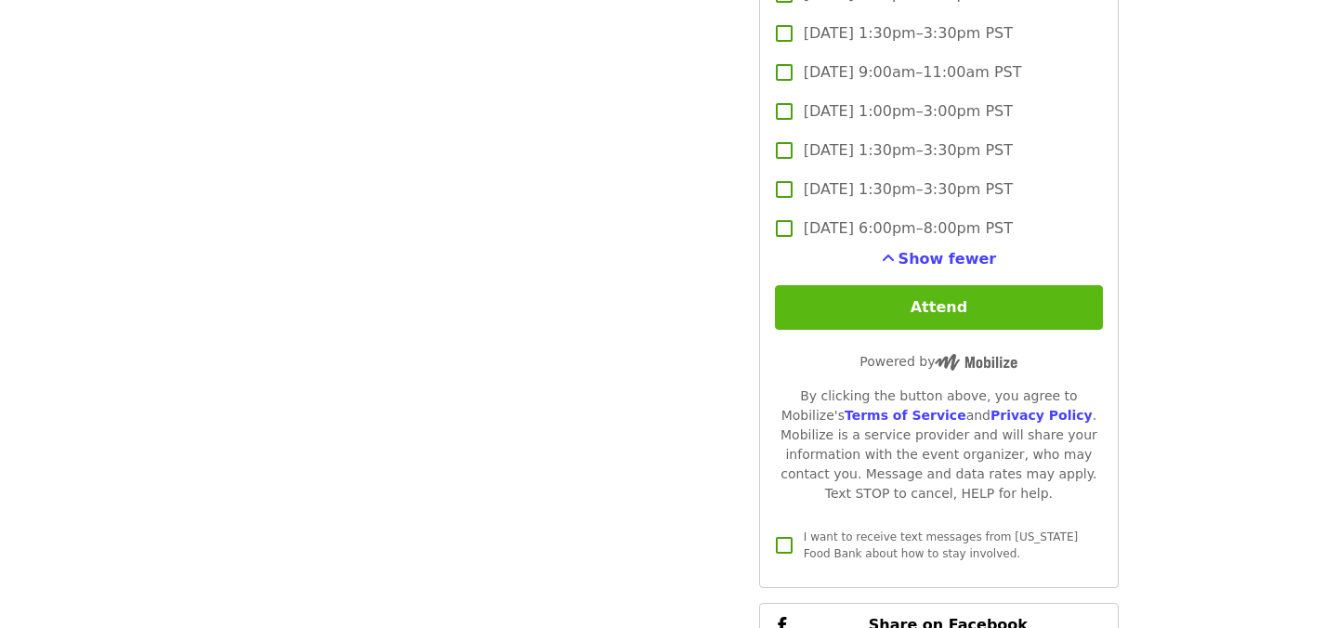
click at [888, 285] on button "Attend" at bounding box center [939, 307] width 328 height 45
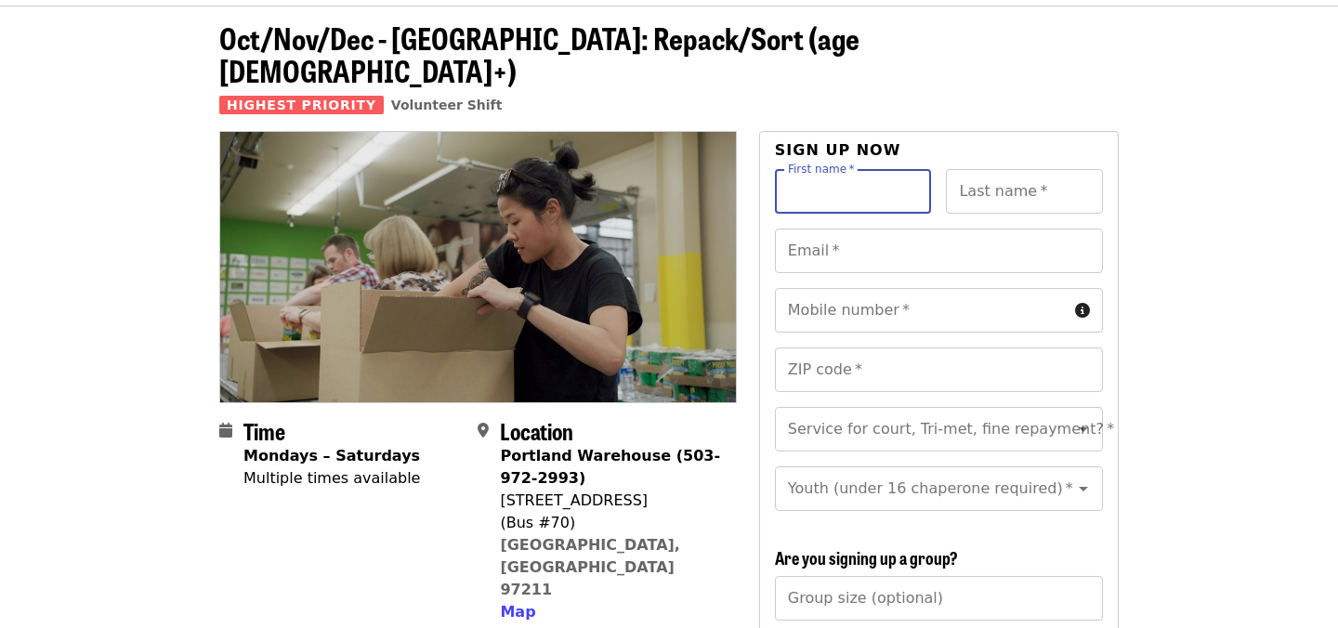
scroll to position [60, 0]
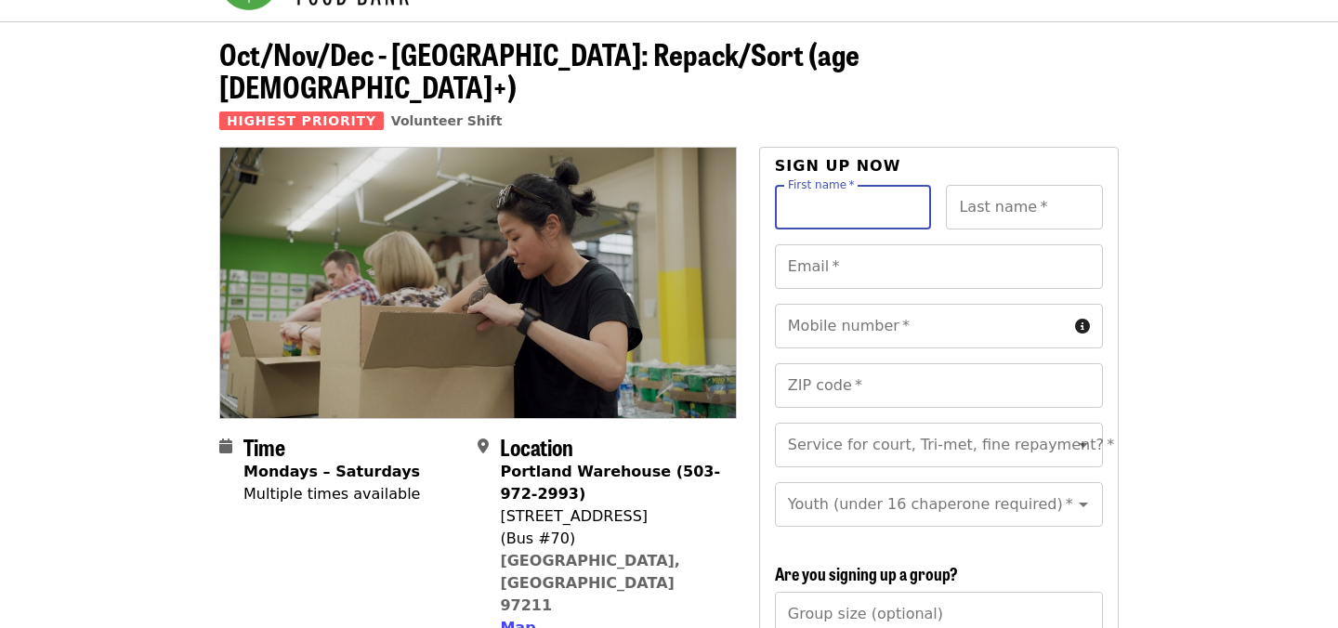
click at [806, 185] on input "First name   *" at bounding box center [853, 207] width 157 height 45
type input "*******"
type input "****"
type input "**********"
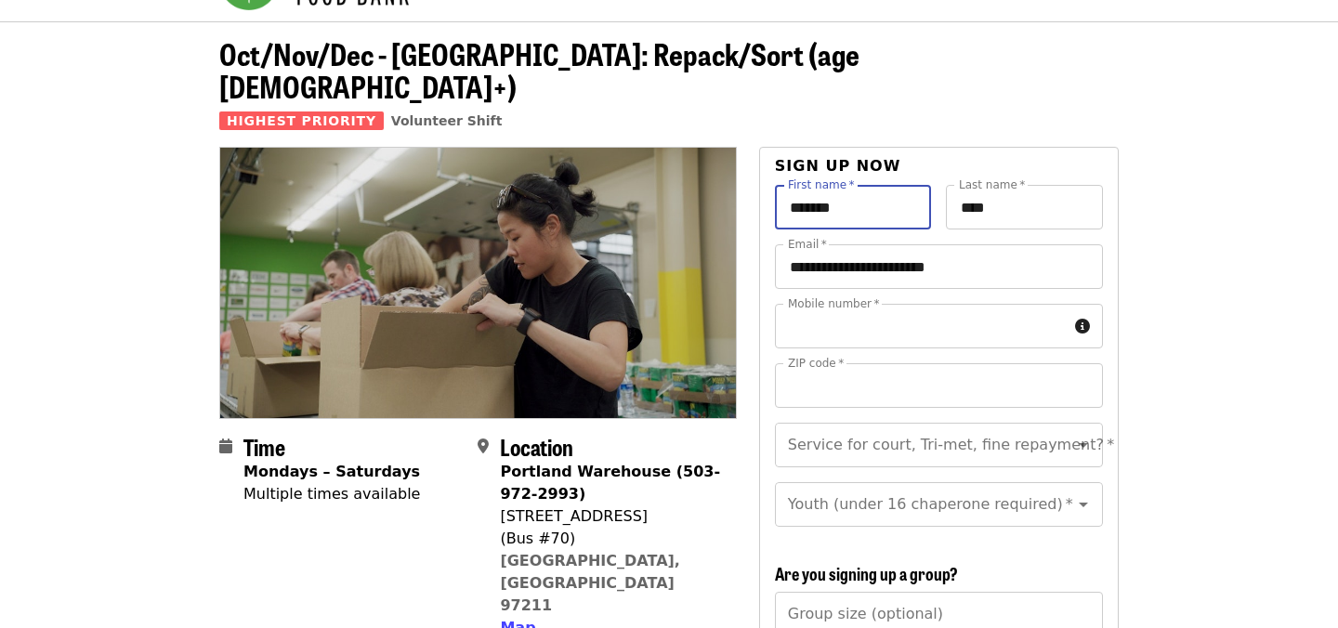
type input "**********"
type input "*****"
click at [986, 423] on div "Service for court, Tri-met, fine repayment?   * Service for court, Tri-met, fin…" at bounding box center [939, 445] width 328 height 45
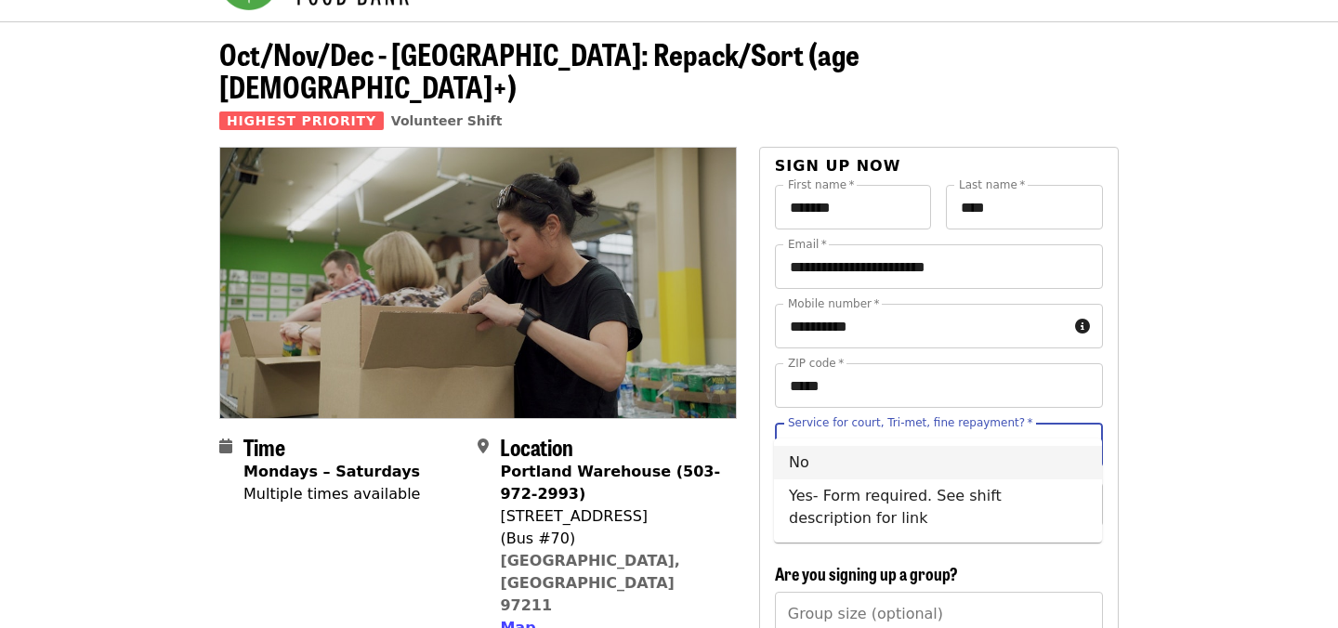
click at [921, 453] on li "No" at bounding box center [938, 462] width 328 height 33
type input "**"
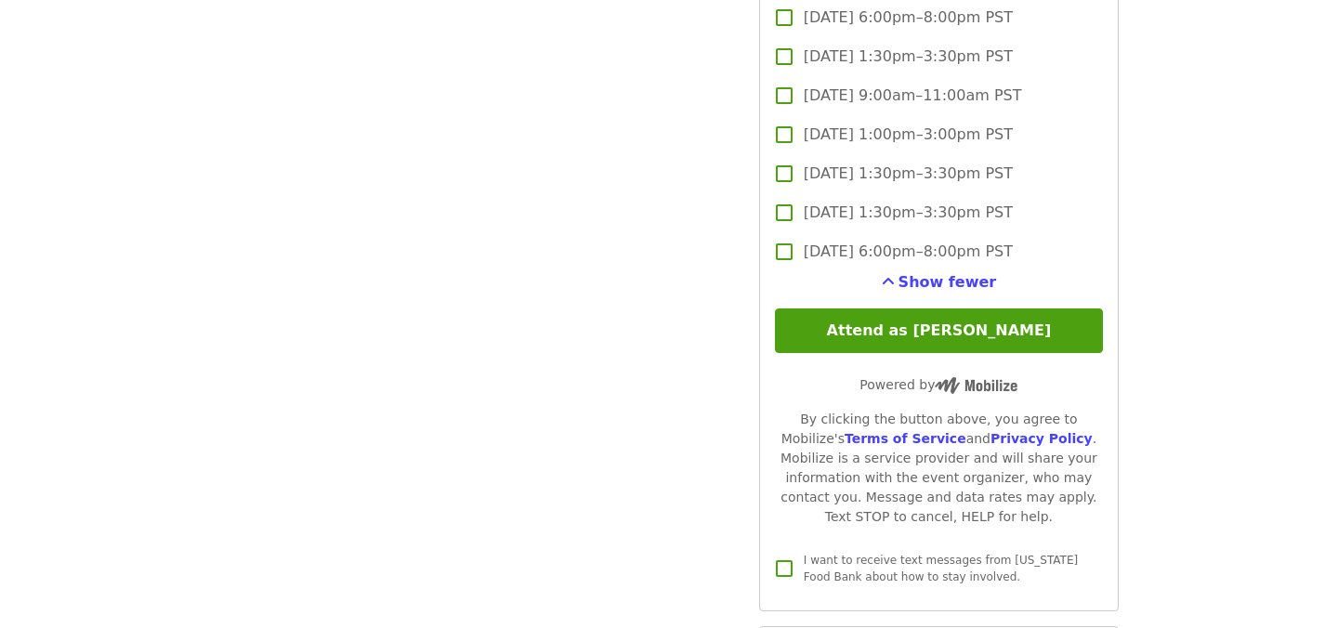
scroll to position [4865, 0]
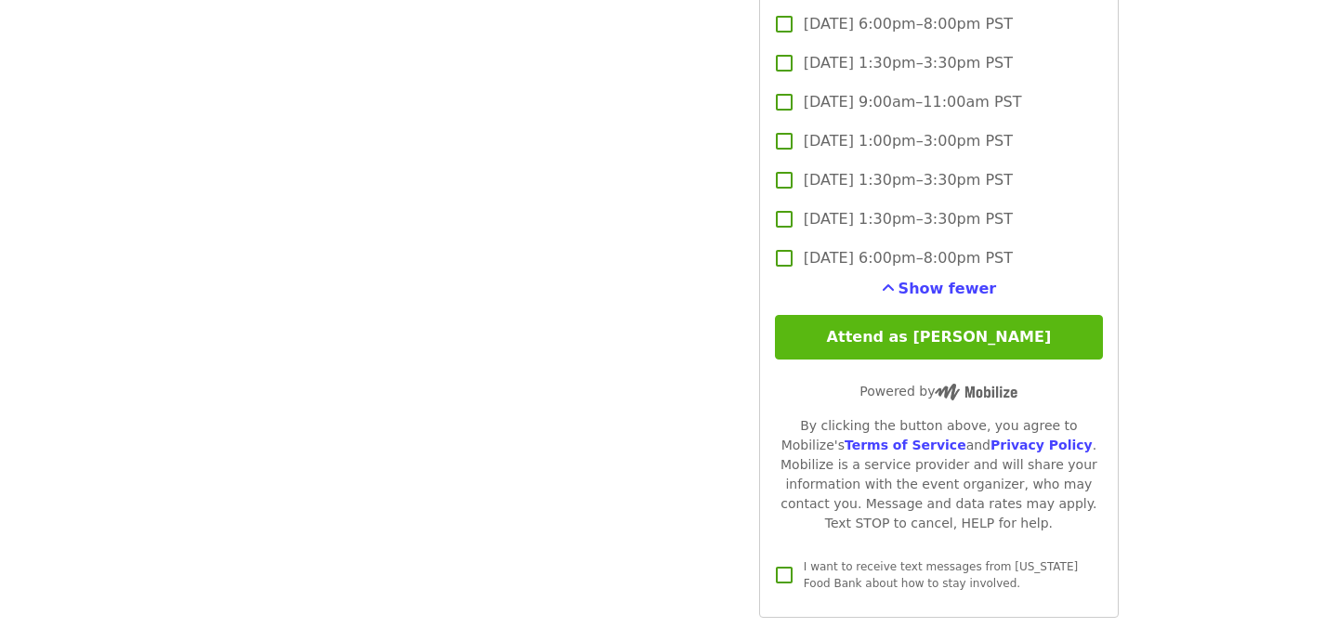
click at [921, 315] on button "Attend as [PERSON_NAME]" at bounding box center [939, 337] width 328 height 45
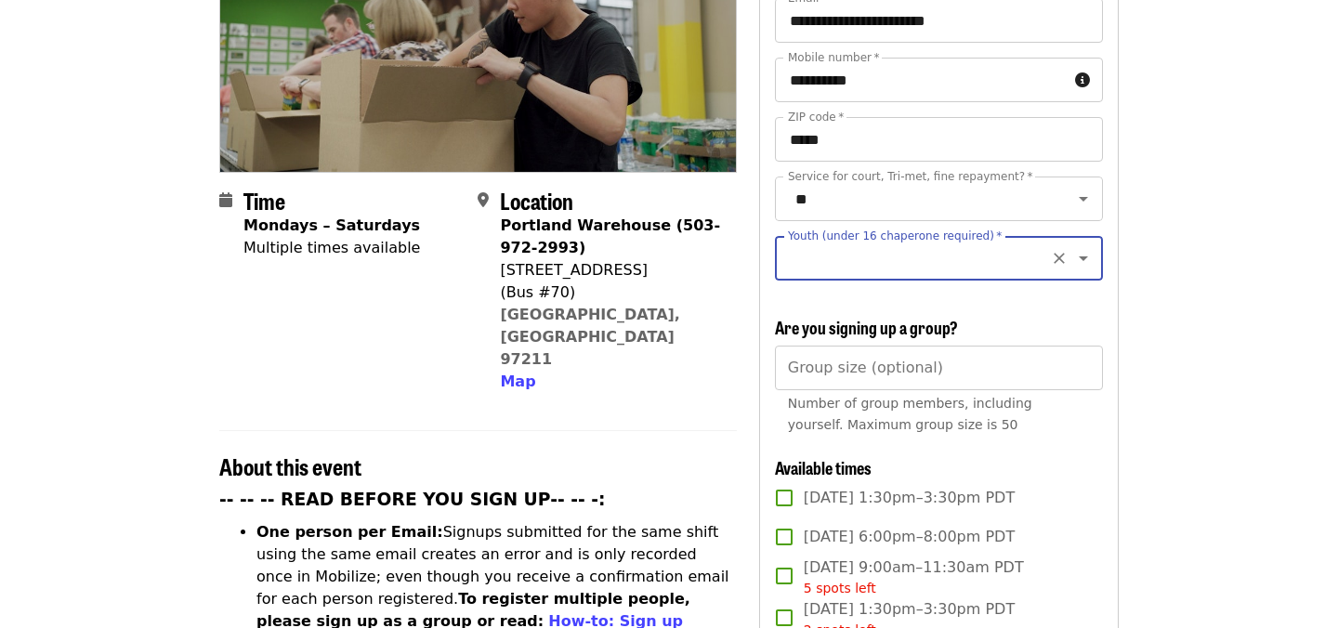
scroll to position [305, 0]
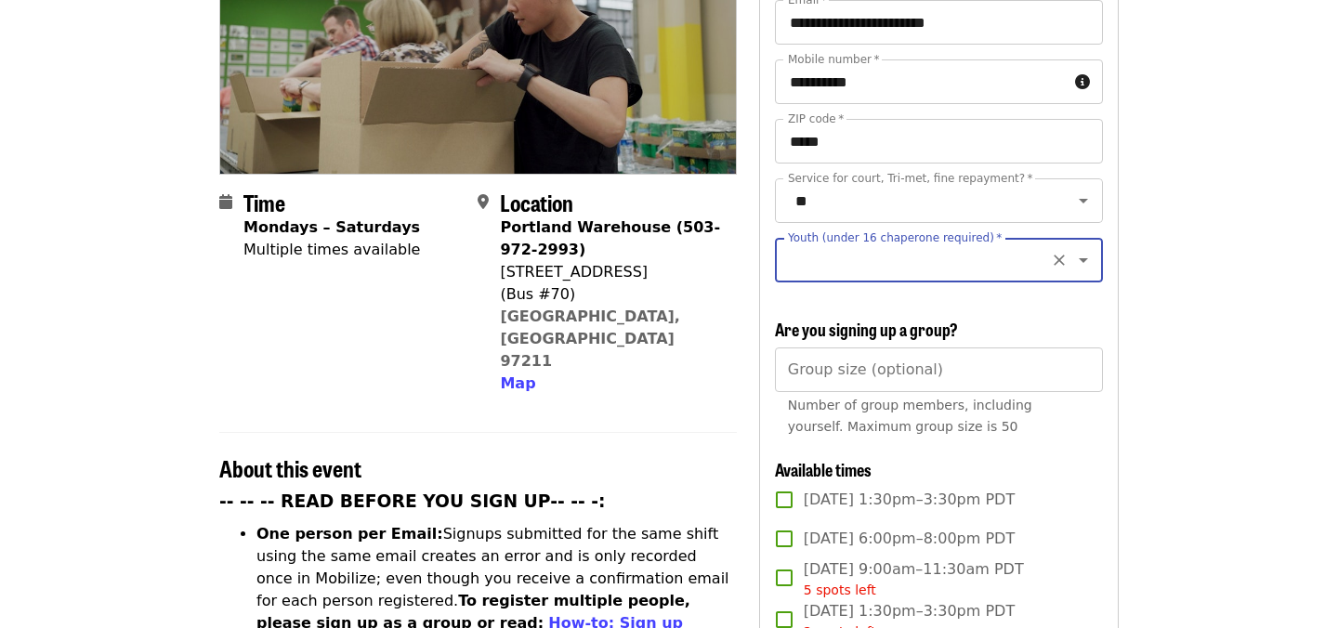
click at [869, 243] on input "Youth (under 16 chaperone required)   *" at bounding box center [916, 259] width 253 height 35
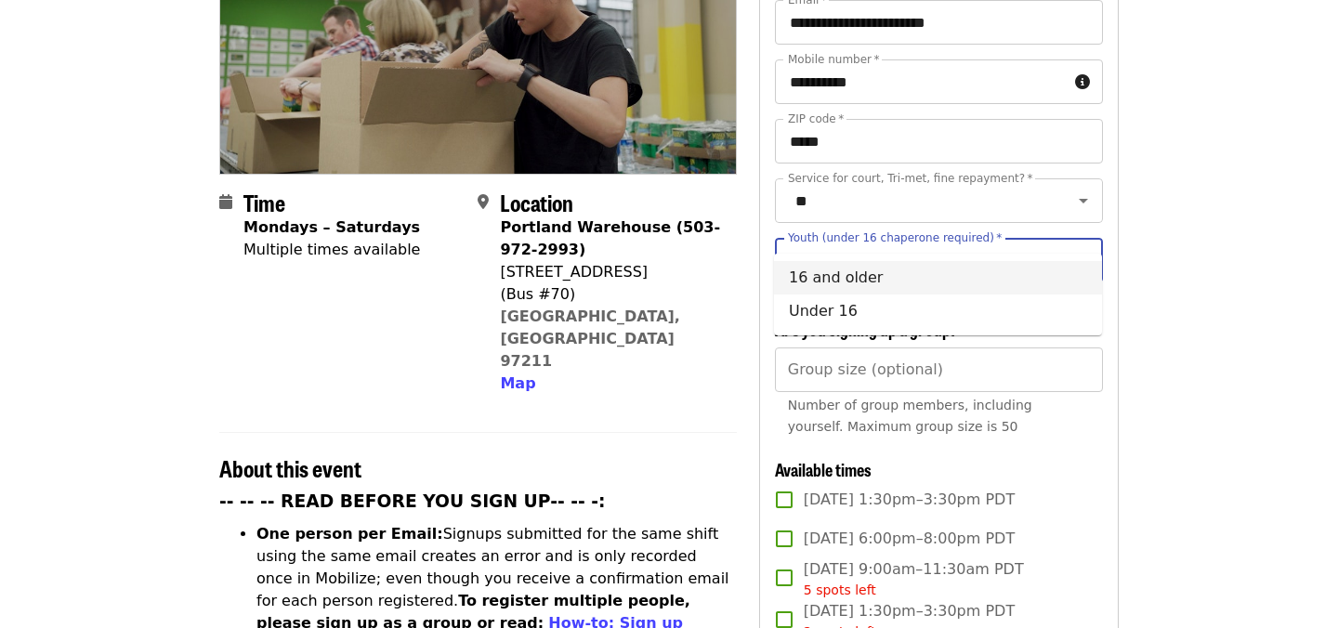
click at [797, 279] on li "16 and older" at bounding box center [938, 277] width 328 height 33
type input "**********"
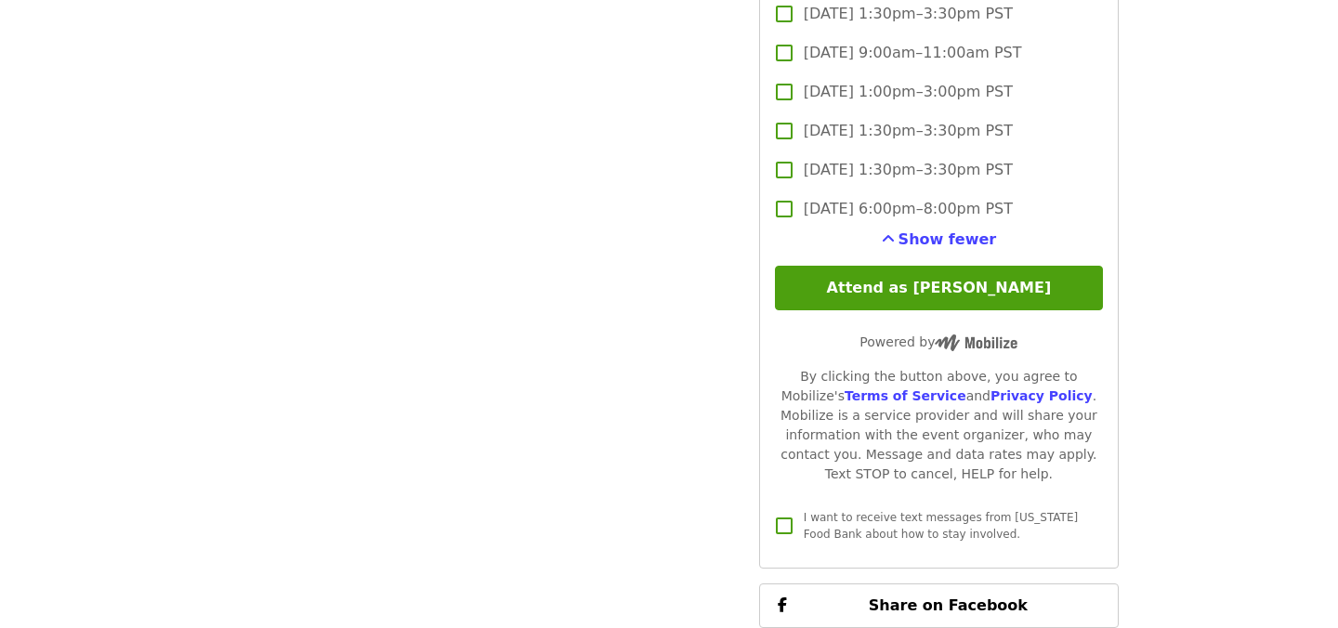
scroll to position [4914, 0]
click at [966, 267] on button "Attend as [PERSON_NAME]" at bounding box center [939, 289] width 328 height 45
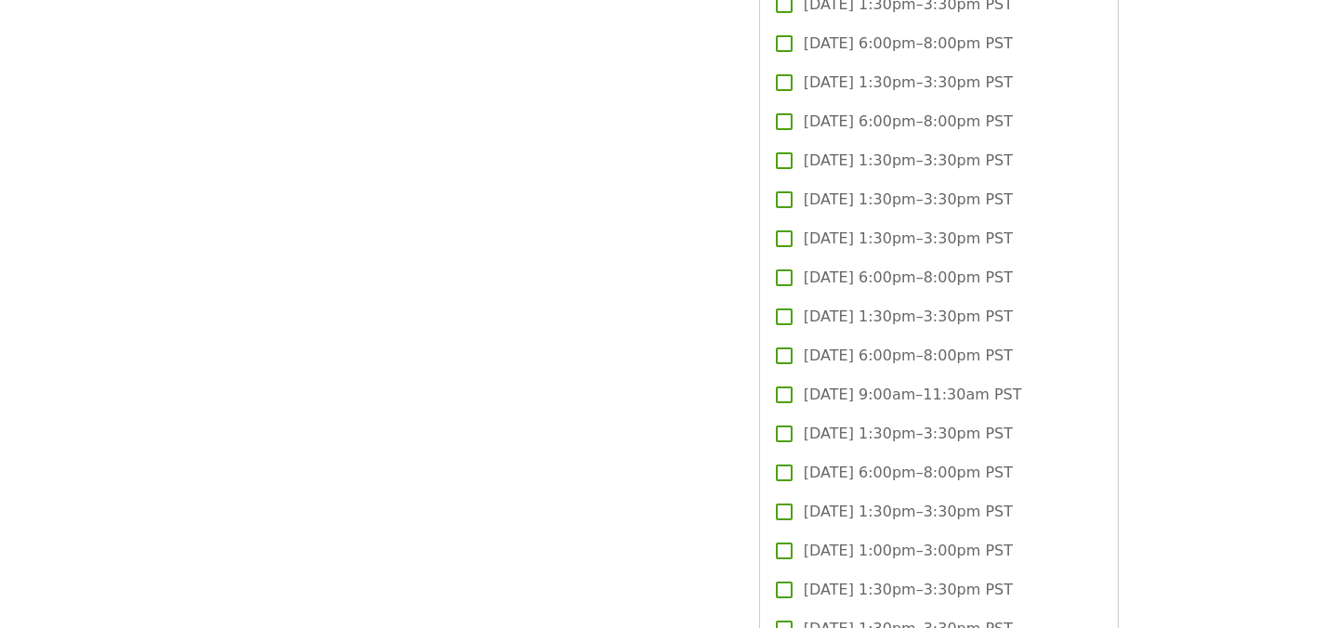
scroll to position [3003, 0]
